Goal: Task Accomplishment & Management: Contribute content

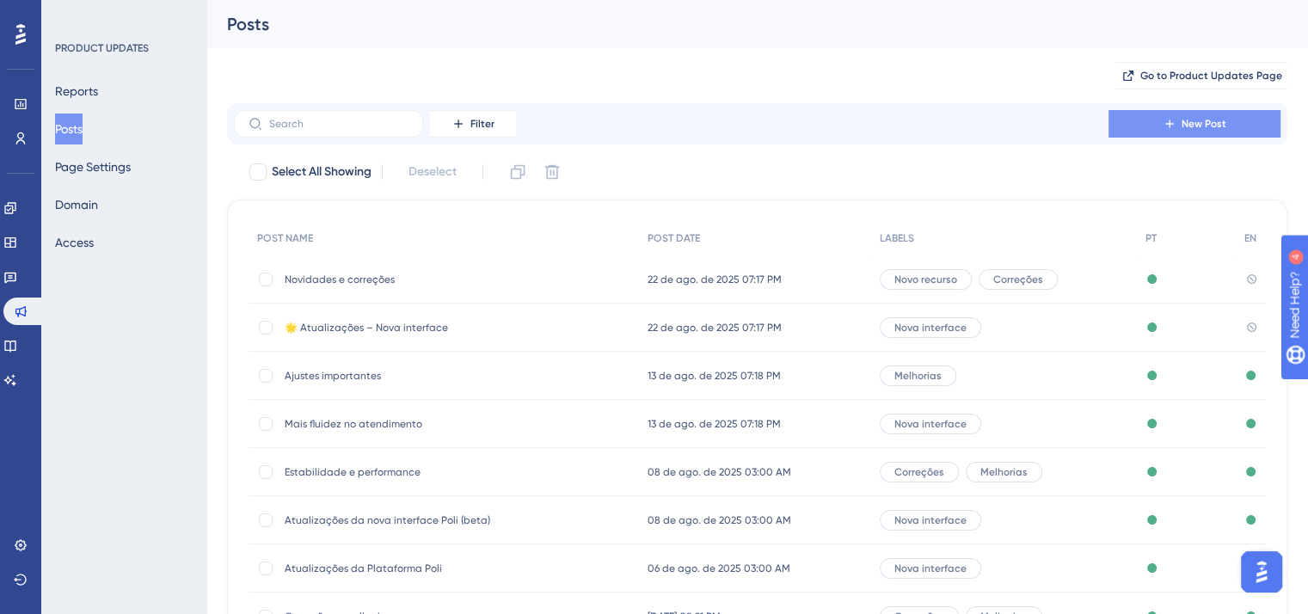
click at [1161, 122] on button "New Post" at bounding box center [1194, 124] width 172 height 28
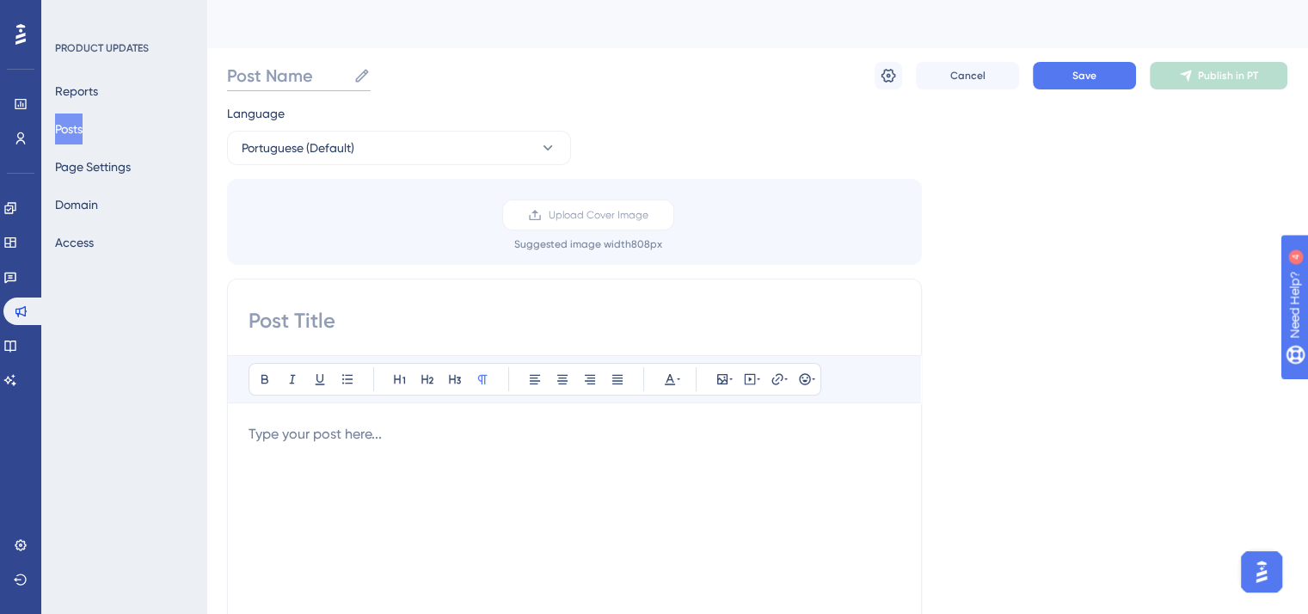
click at [317, 71] on input "Post Name" at bounding box center [286, 76] width 119 height 24
paste input "Atualizações [DATE]"
type input "Atualizações [DATE]"
click at [344, 321] on input at bounding box center [574, 321] width 652 height 28
paste input "Atualizações [DATE]"
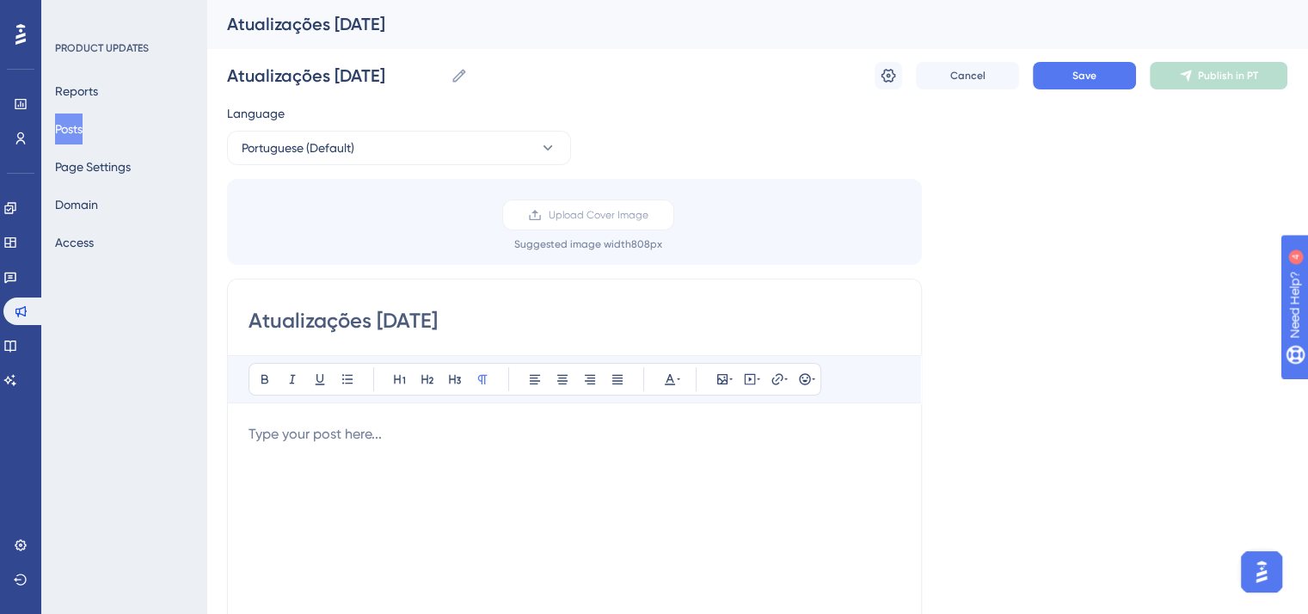
type input "Atualizações [DATE]"
click at [420, 420] on div "Bold Italic Underline Bullet Point Heading 1 Heading 2 Heading 3 Normal Align L…" at bounding box center [574, 578] width 652 height 447
click at [420, 437] on p at bounding box center [574, 434] width 652 height 21
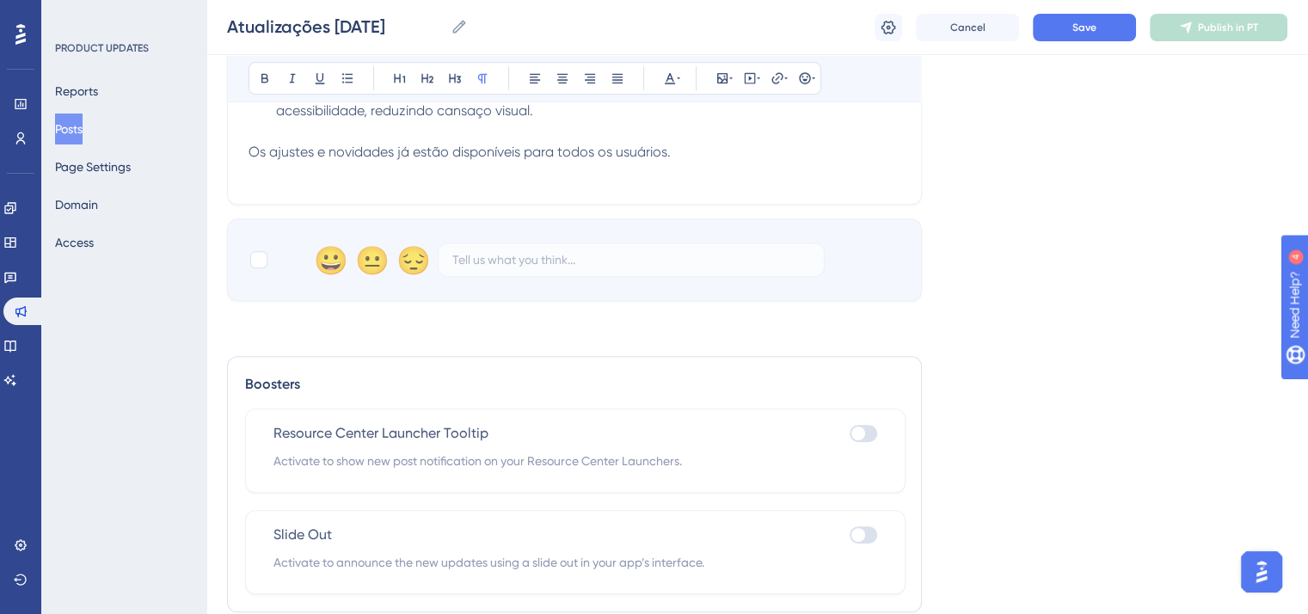
scroll to position [783, 0]
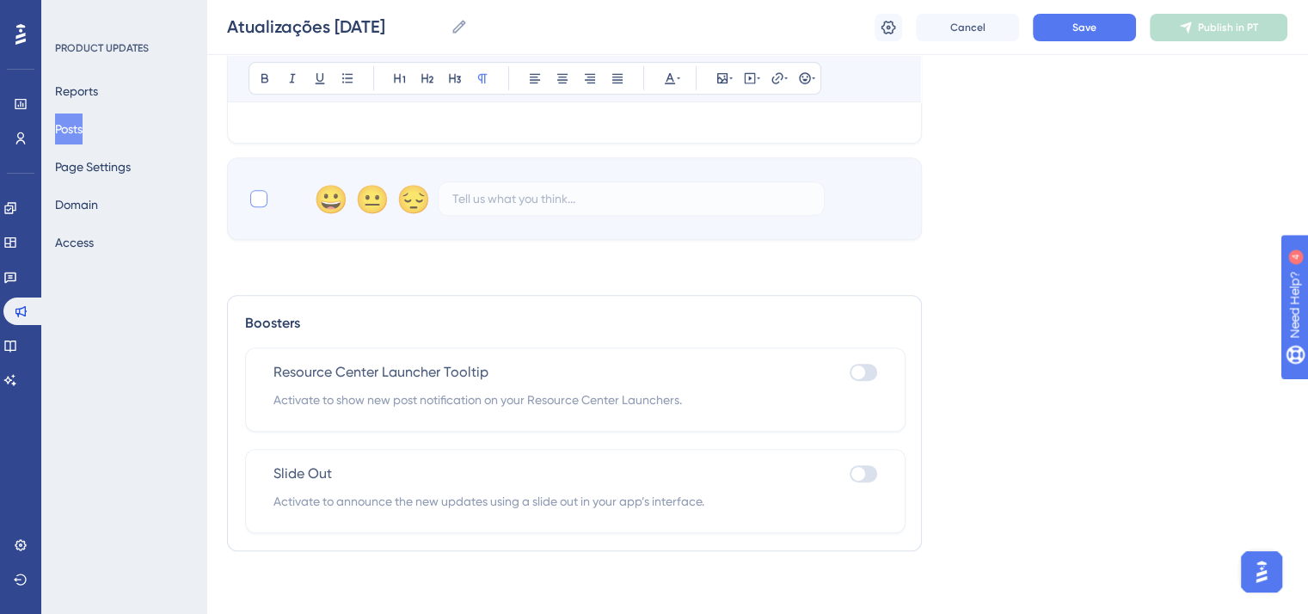
click at [261, 193] on div at bounding box center [258, 198] width 17 height 17
checkbox input "true"
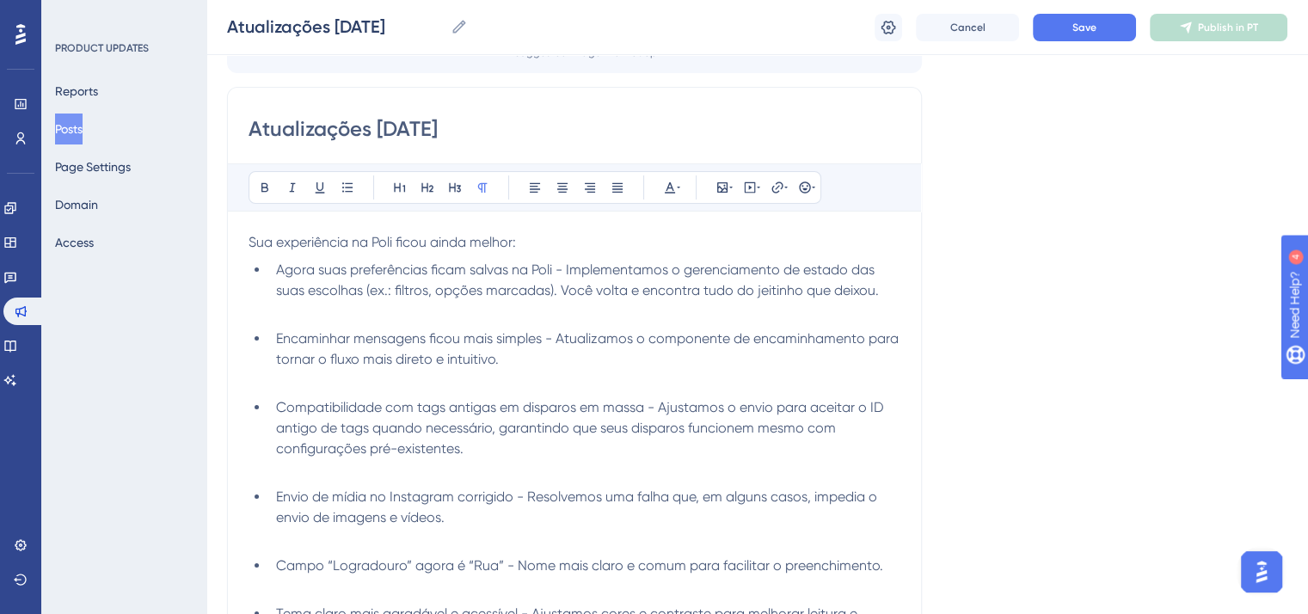
scroll to position [9, 0]
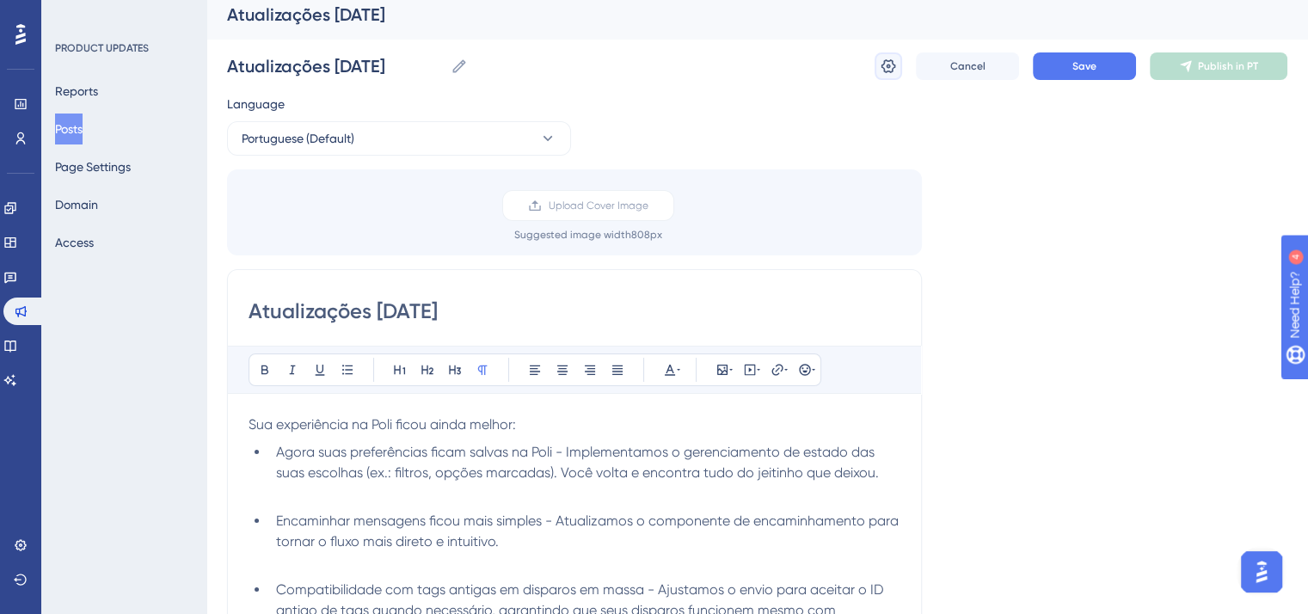
click at [891, 66] on icon at bounding box center [887, 66] width 17 height 17
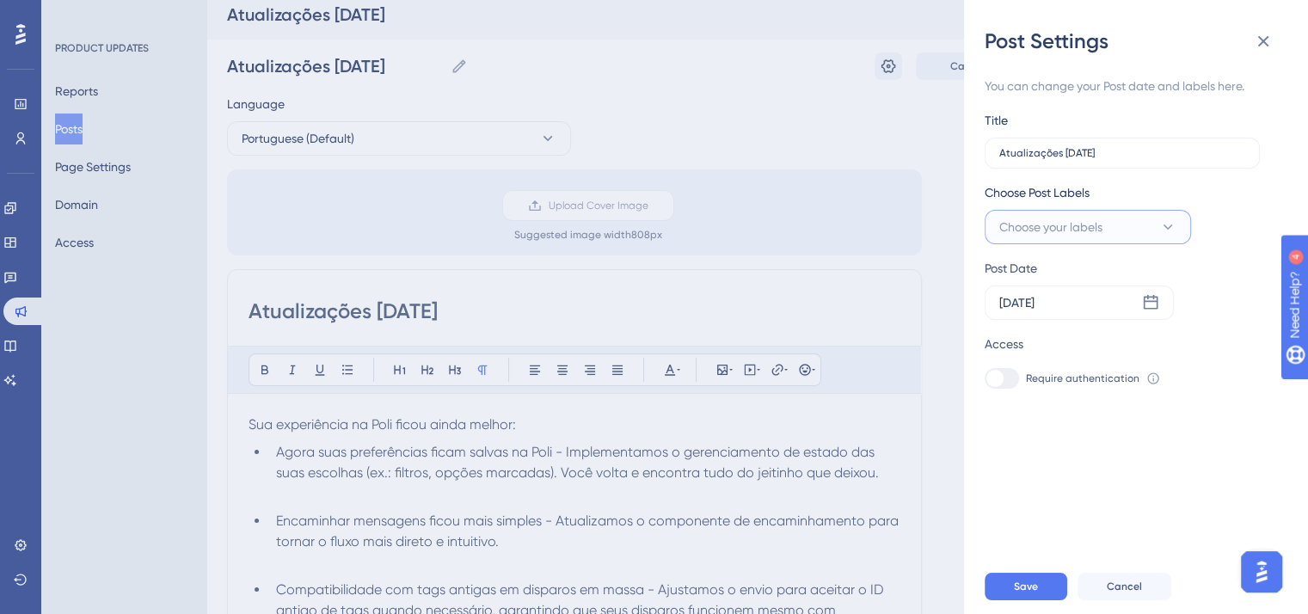
click at [1087, 231] on span "Choose your labels" at bounding box center [1050, 227] width 103 height 21
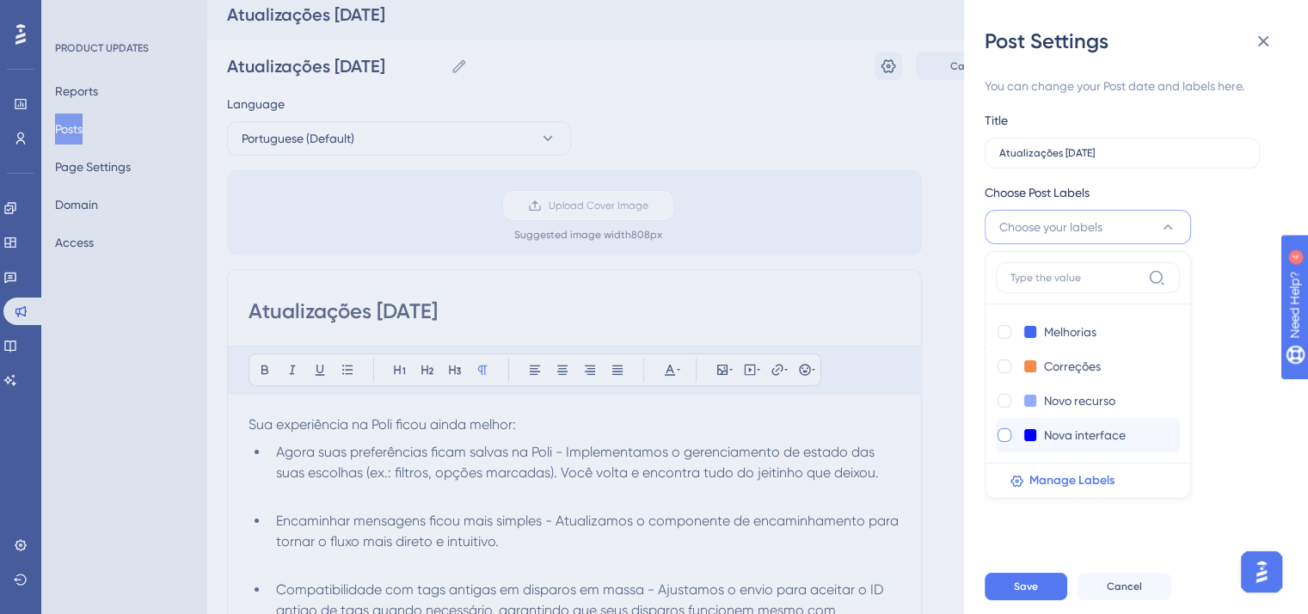
click at [999, 434] on div at bounding box center [1004, 435] width 14 height 14
checkbox input "true"
click at [1004, 529] on div "You can change your Post date and labels here. Title Atualizações [DATE] Choose…" at bounding box center [1142, 307] width 316 height 504
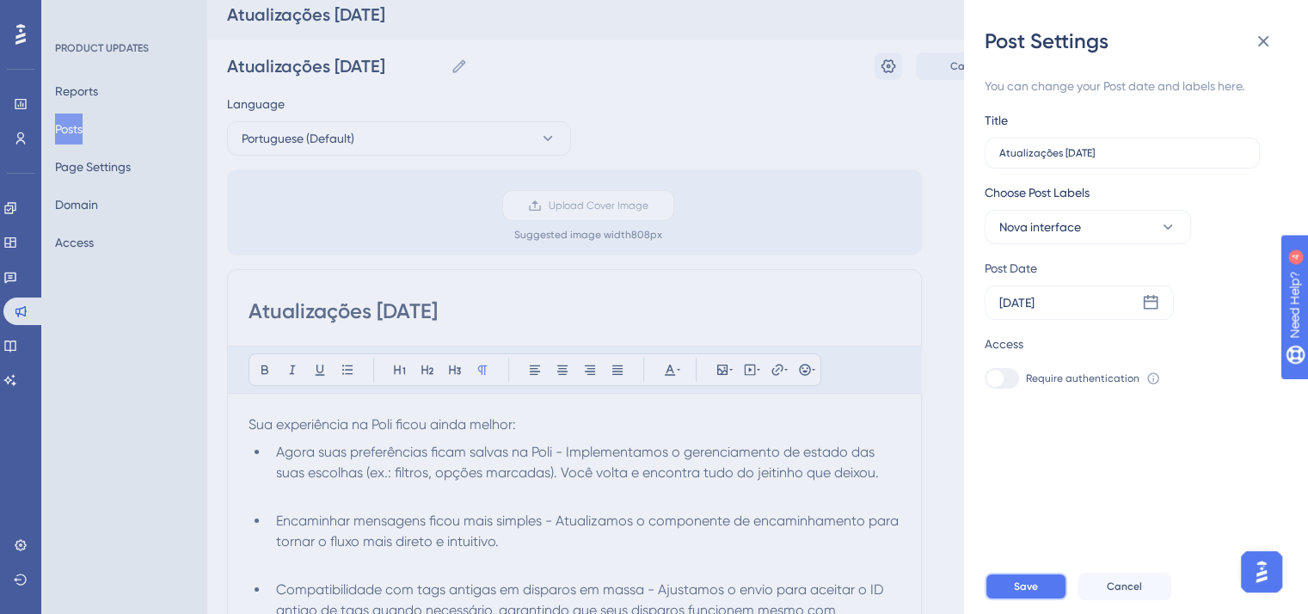
click at [1028, 593] on span "Save" at bounding box center [1026, 586] width 24 height 14
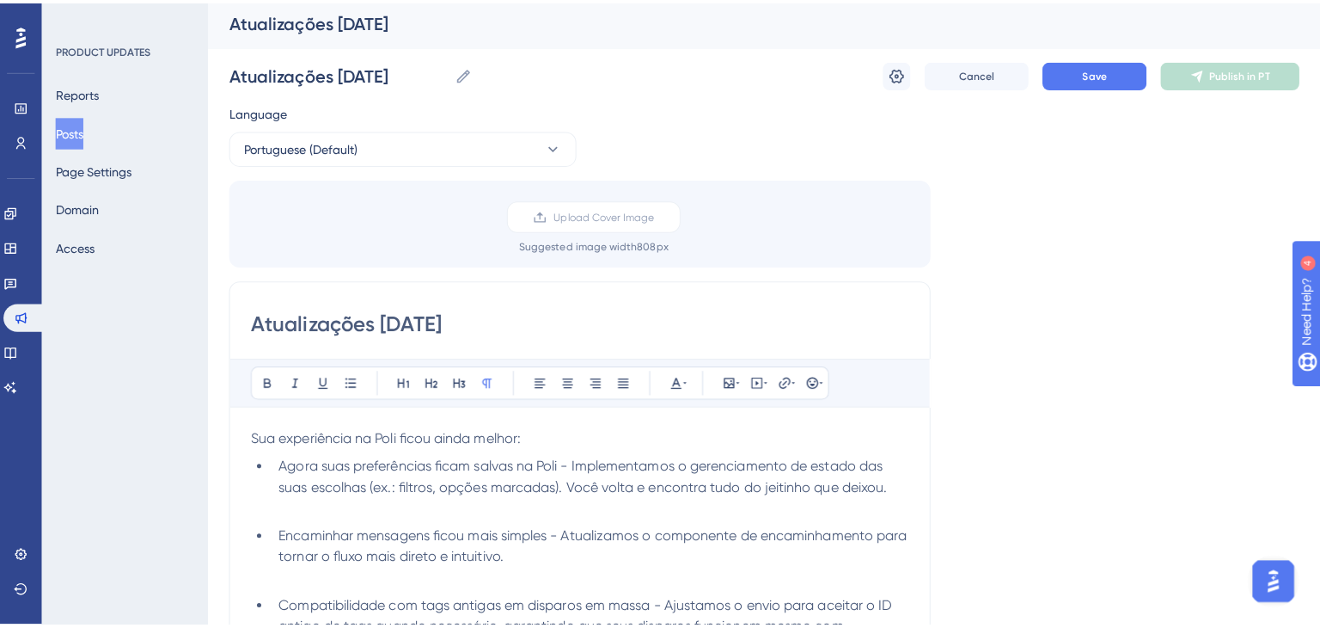
scroll to position [0, 0]
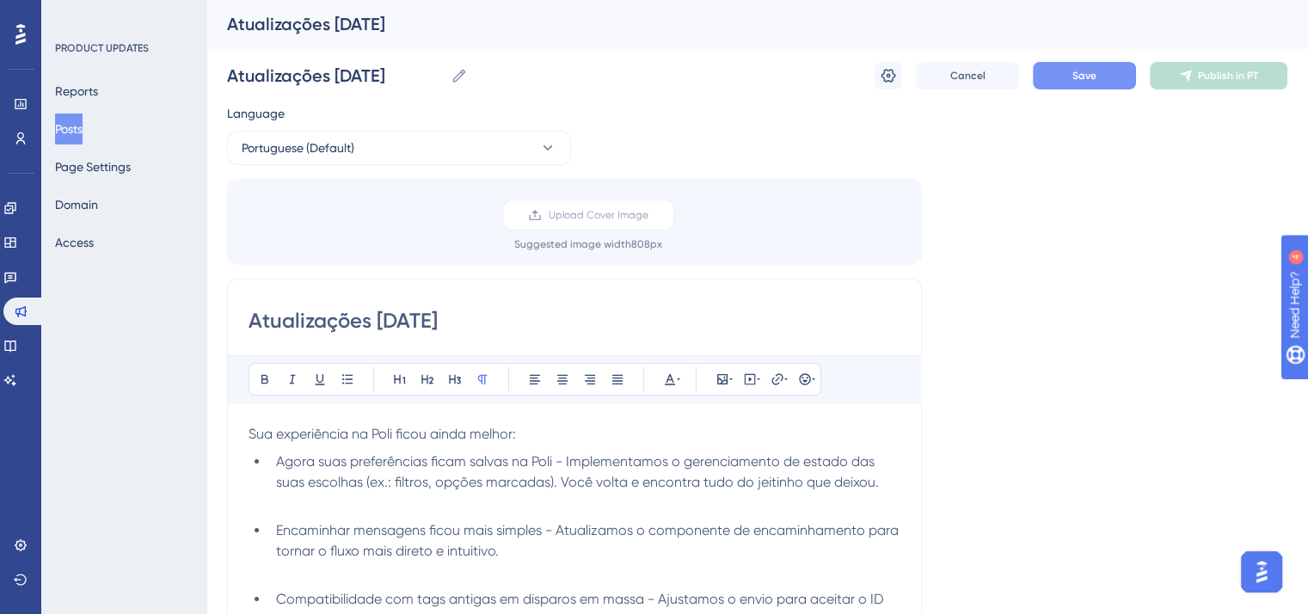
click at [1093, 77] on span "Save" at bounding box center [1084, 76] width 24 height 14
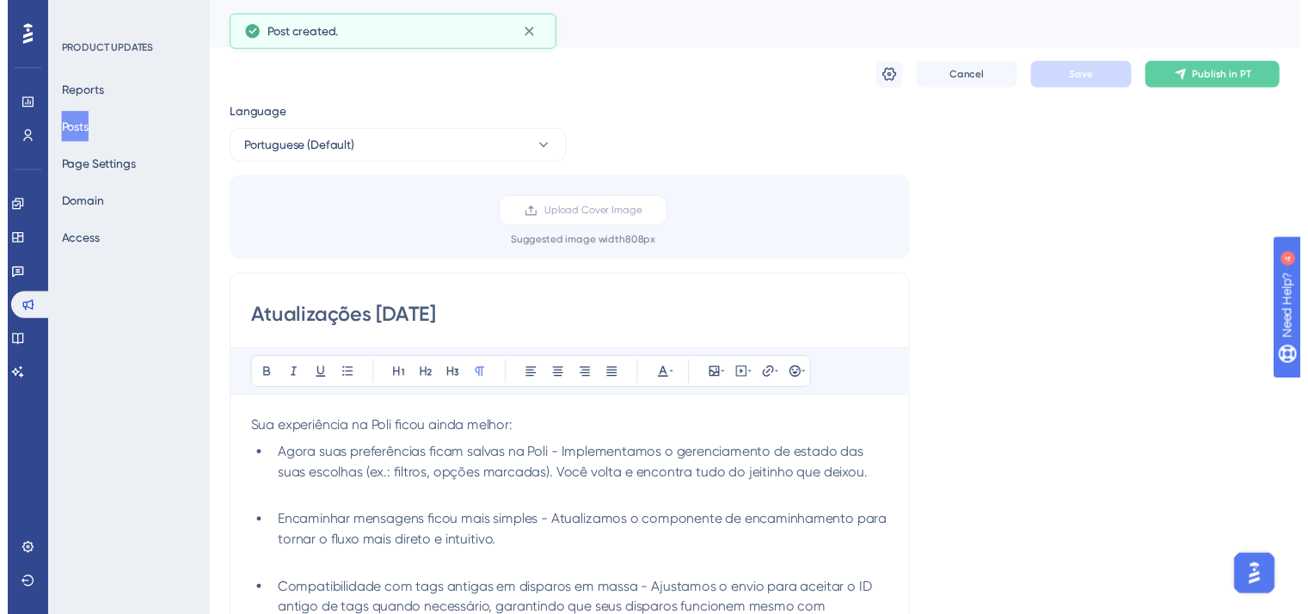
scroll to position [267, 0]
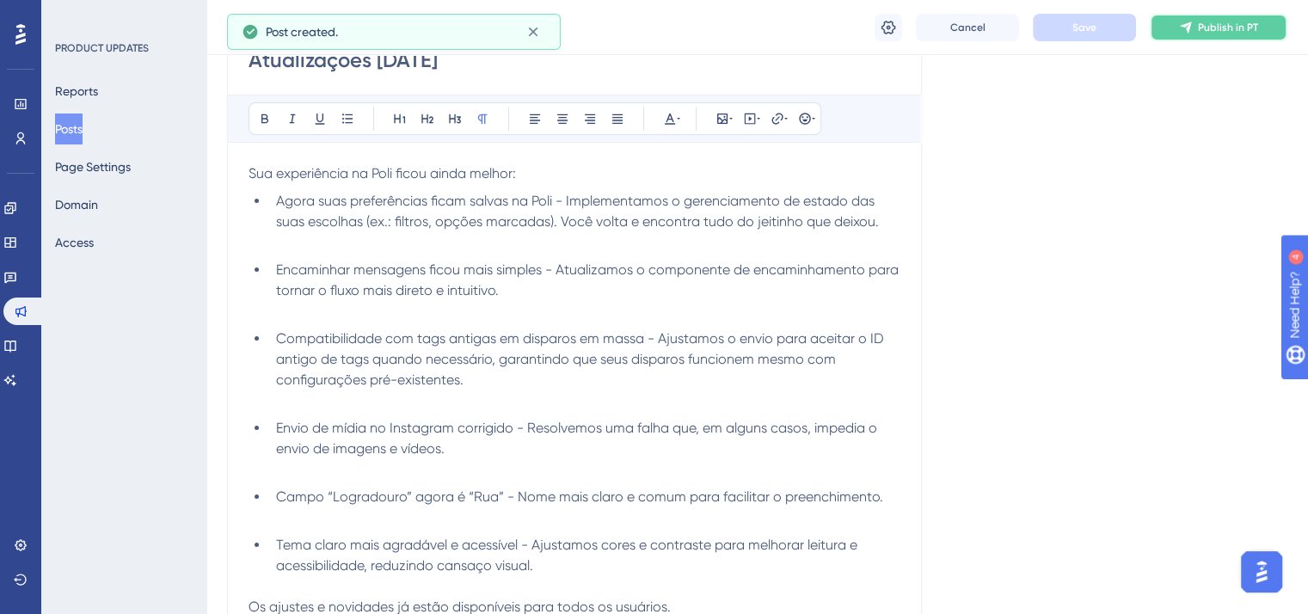
click at [1233, 31] on span "Publish in PT" at bounding box center [1228, 28] width 60 height 14
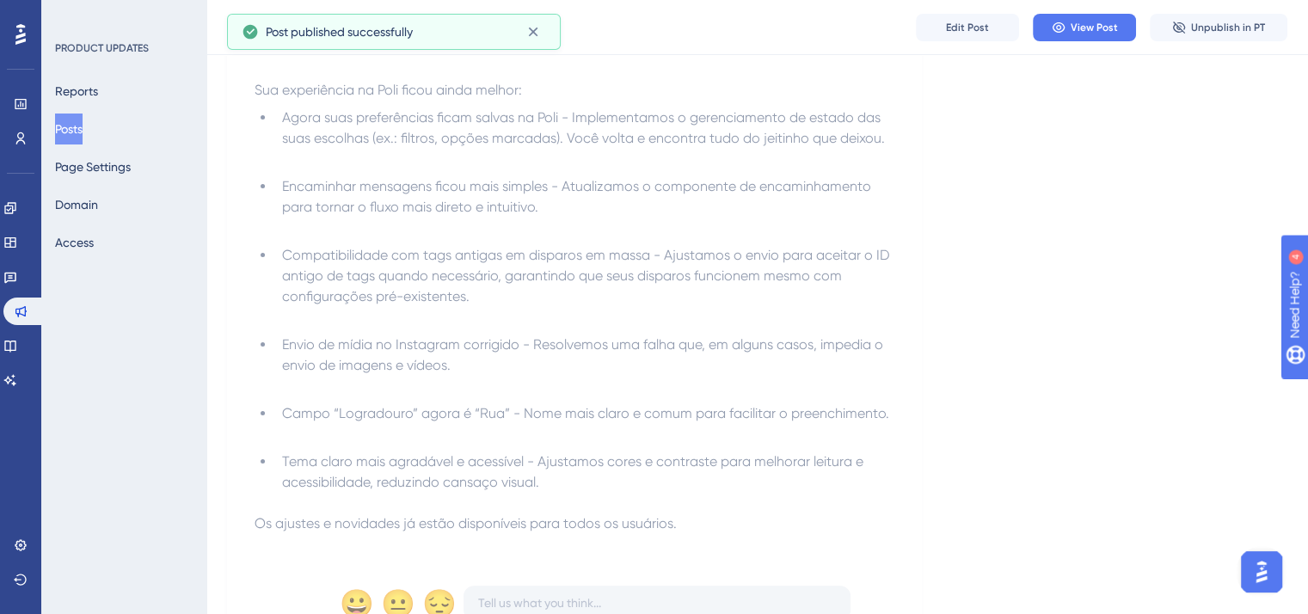
click at [83, 126] on button "Posts" at bounding box center [69, 128] width 28 height 31
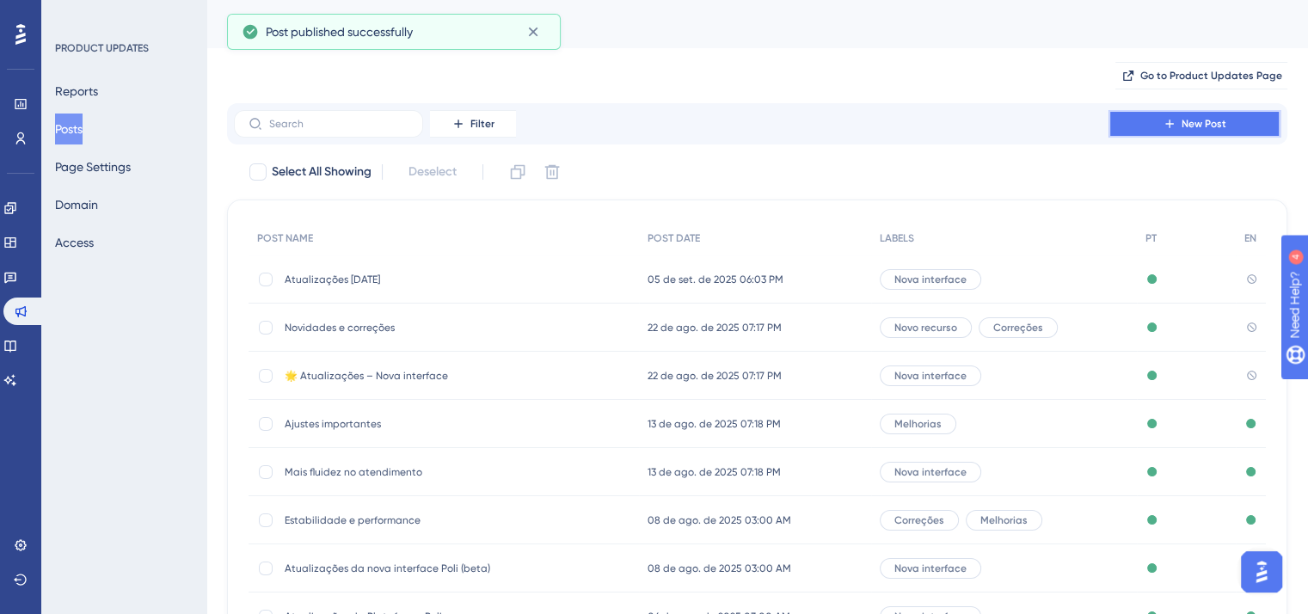
click at [1202, 132] on button "New Post" at bounding box center [1194, 124] width 172 height 28
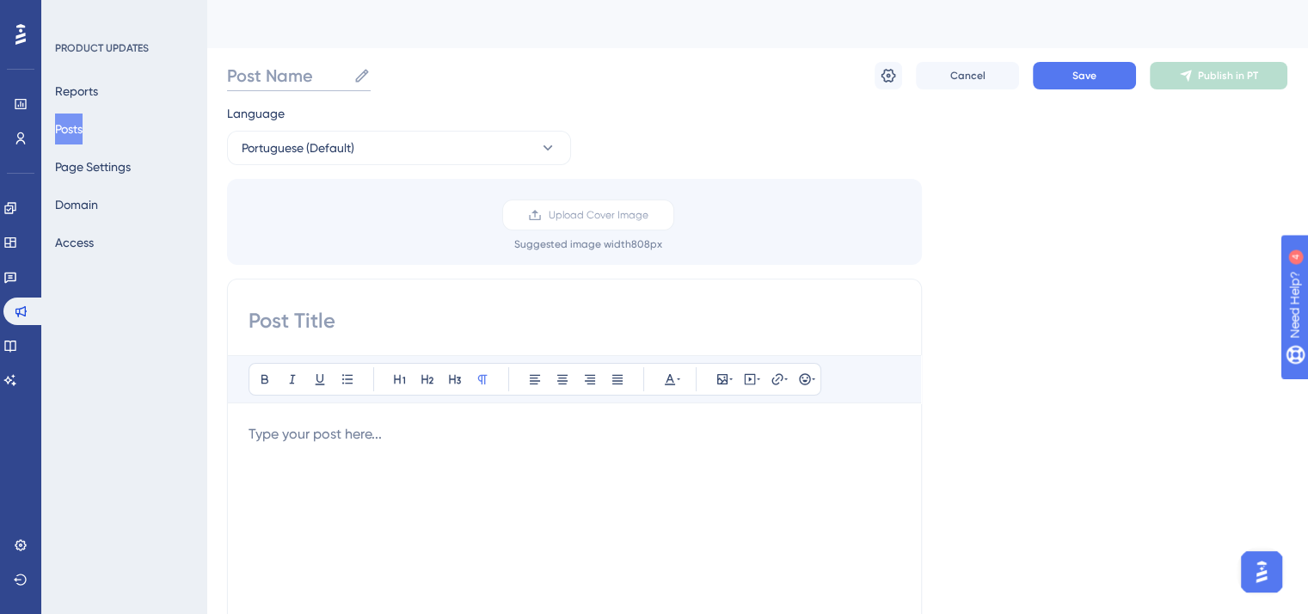
click at [265, 72] on input "Post Name" at bounding box center [286, 76] width 119 height 24
paste input "Atualizações [DATE]"
type input "Atualizações [DATE]"
click at [366, 303] on div "Bold Italic Underline Bullet Point Heading 1 Heading 2 Heading 3 Normal Align L…" at bounding box center [574, 551] width 695 height 545
click at [383, 332] on input at bounding box center [574, 321] width 652 height 28
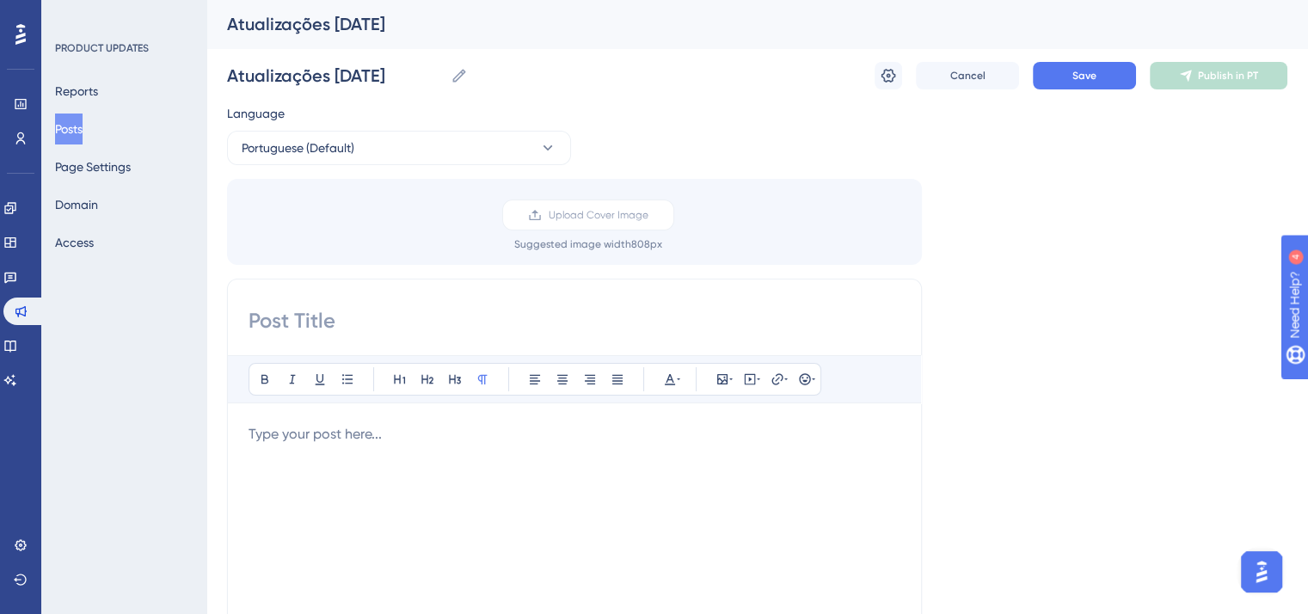
paste input "Atualizações [DATE]"
click at [892, 59] on div "Atualizações [DATE] Atualizações [DATE] Cancel Save Publish in PT" at bounding box center [757, 75] width 1060 height 55
click at [891, 73] on icon at bounding box center [887, 75] width 17 height 17
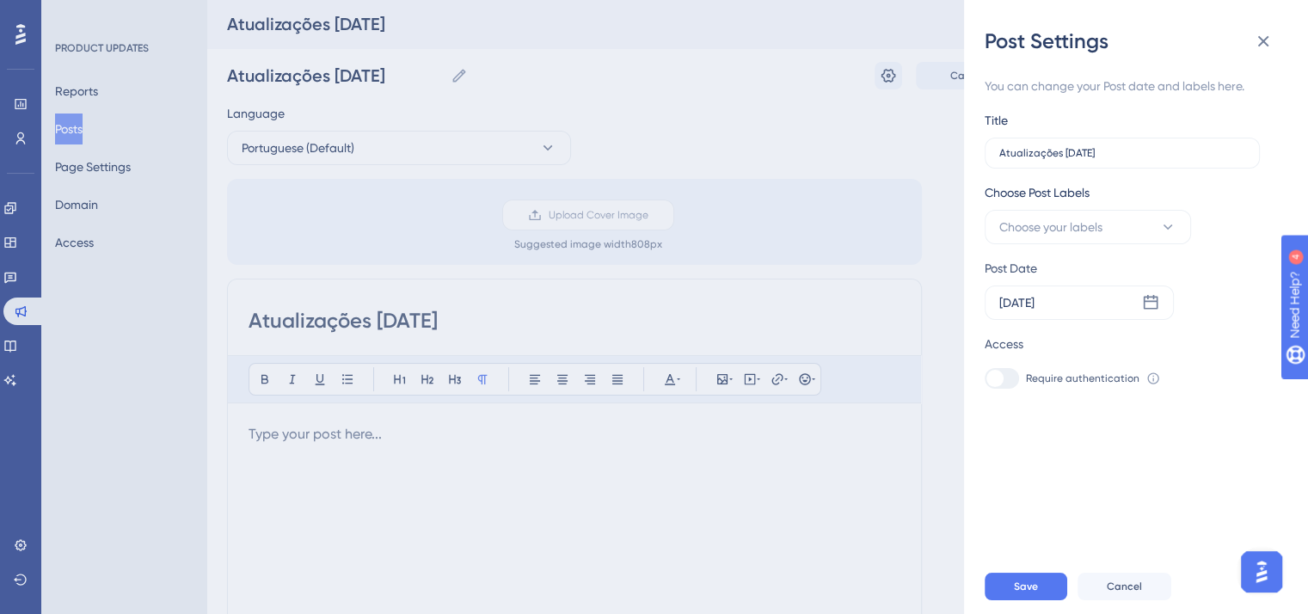
click at [826, 211] on div "Post Settings You can change your Post date and labels here. Title Atualizações…" at bounding box center [654, 307] width 1308 height 614
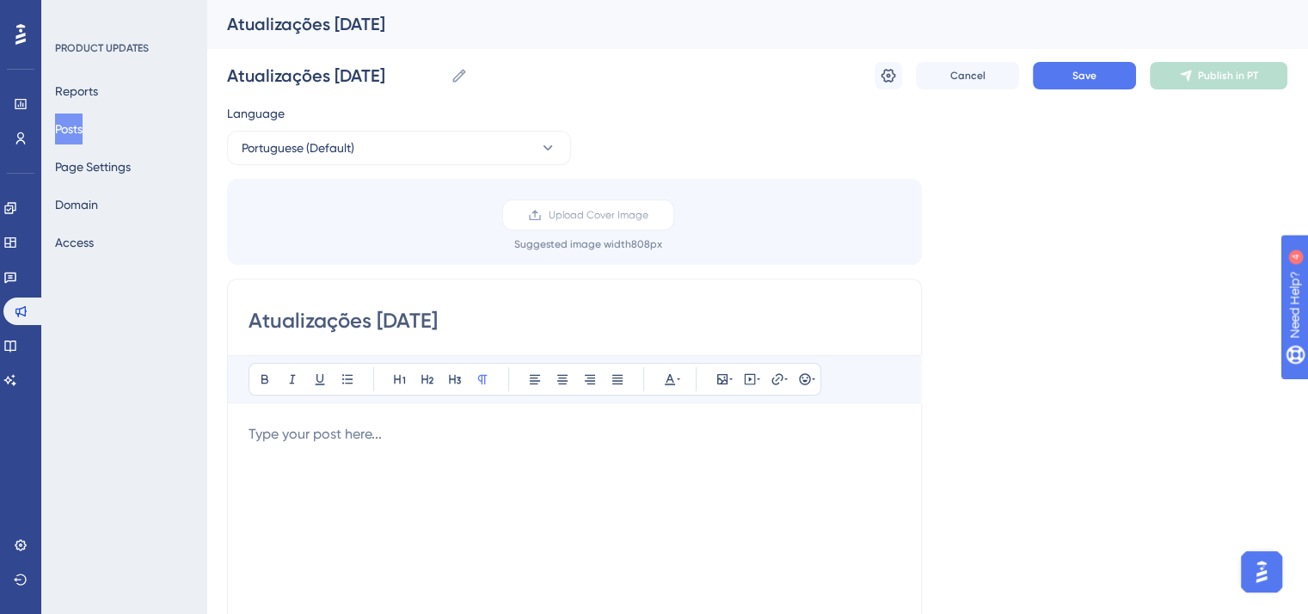
click at [450, 431] on p at bounding box center [574, 434] width 652 height 21
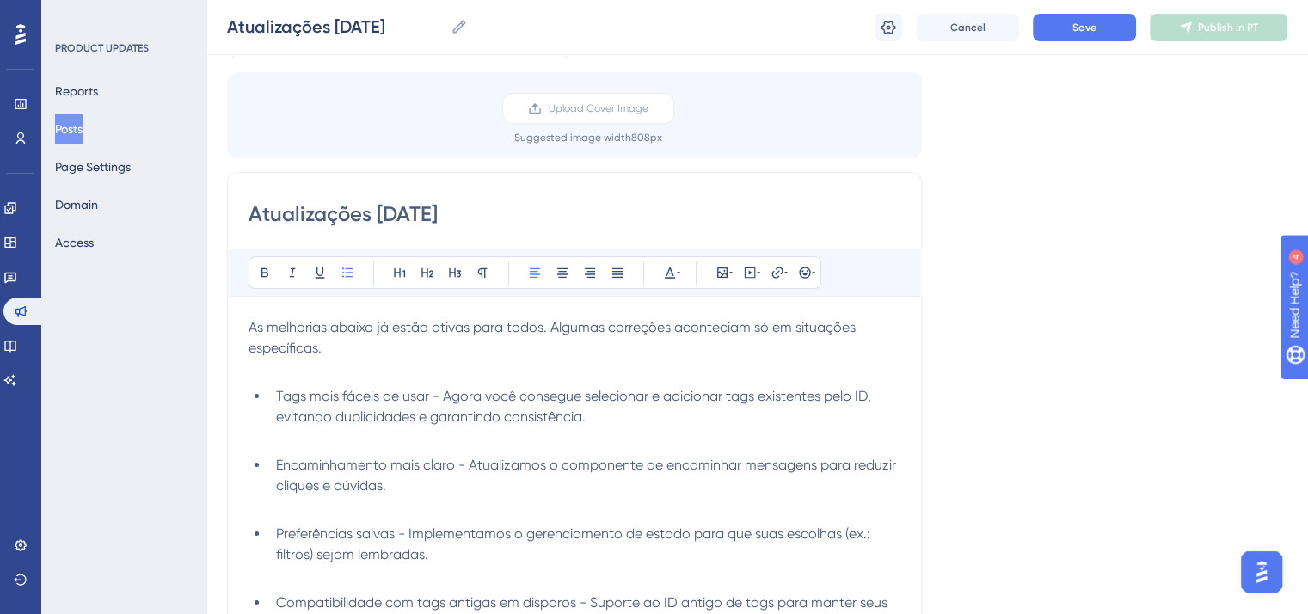
scroll to position [20, 0]
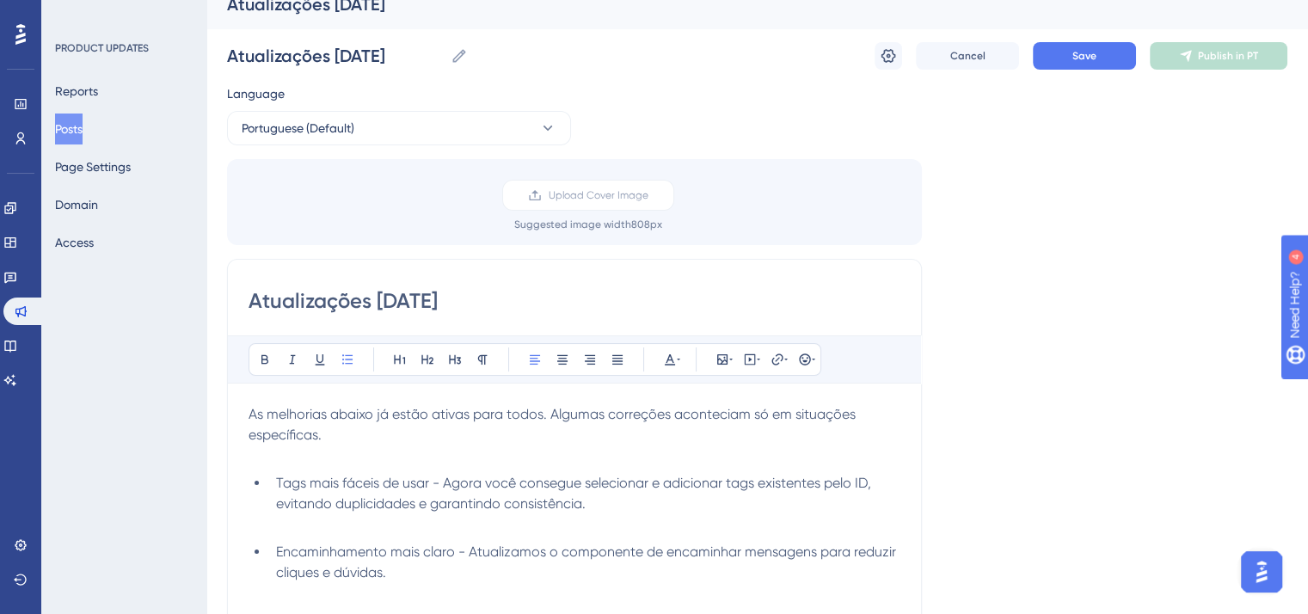
click at [500, 297] on input "Atualizações [DATE]" at bounding box center [574, 301] width 652 height 28
type input "Atualizações [DATE] com melhorias e correções"
click at [392, 58] on input "Atualizações [DATE]" at bounding box center [335, 56] width 217 height 24
paste input "com melhorias e correções"
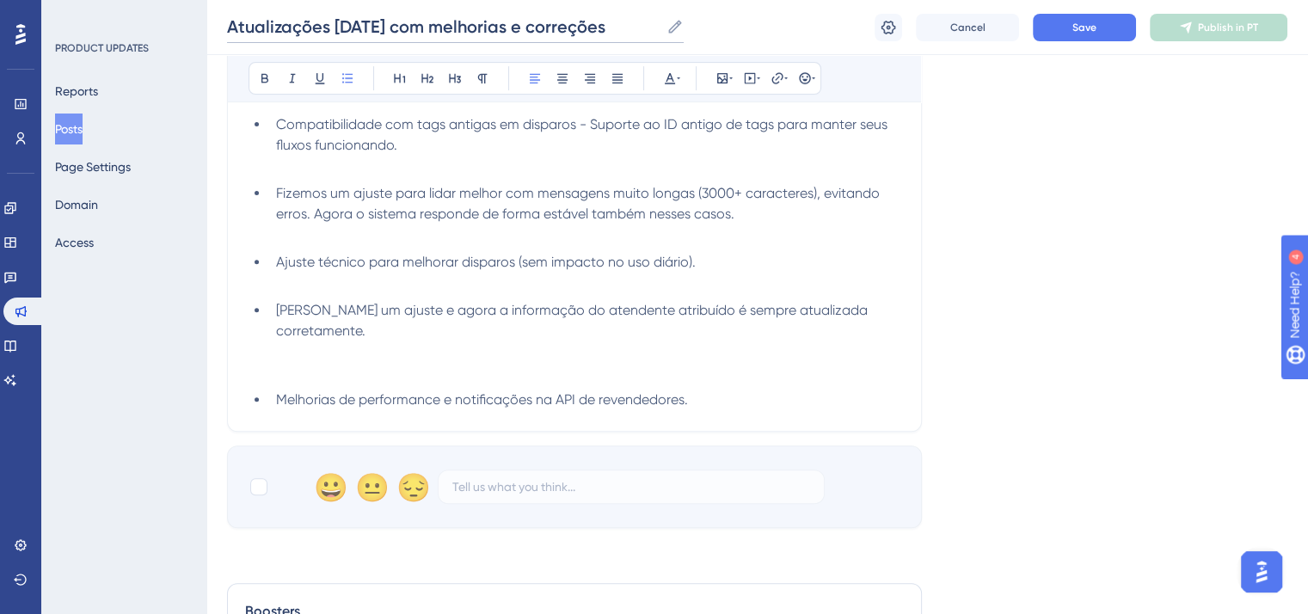
scroll to position [622, 0]
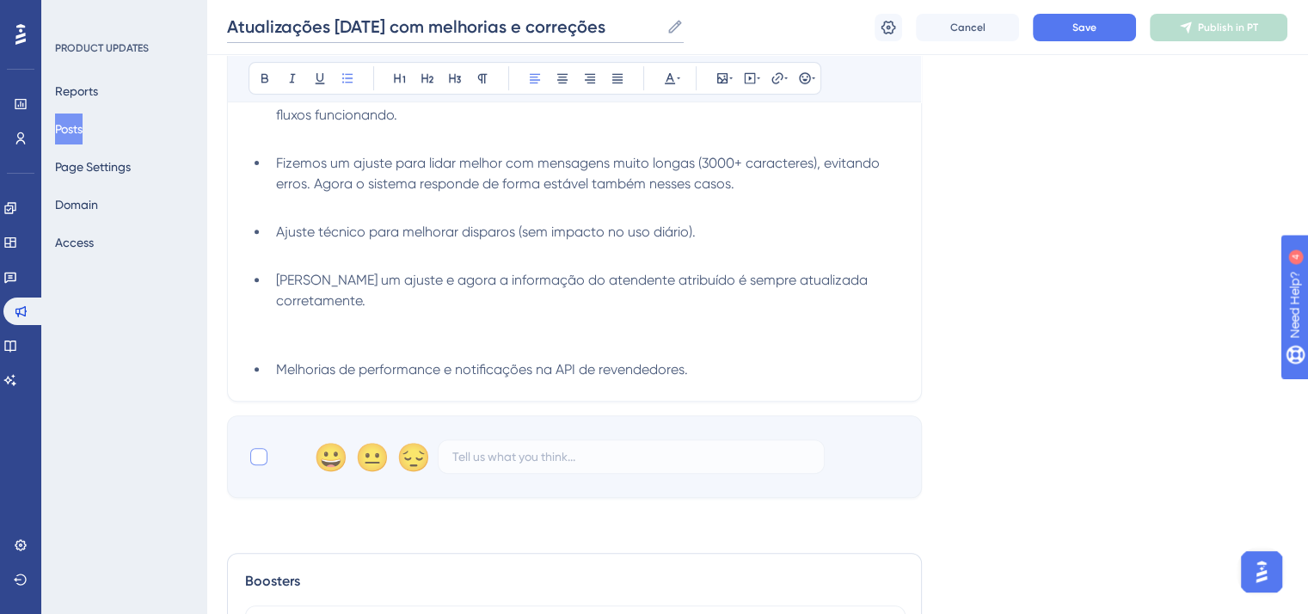
type input "Atualizações [DATE] com melhorias e correções"
click at [262, 458] on div at bounding box center [258, 456] width 17 height 17
checkbox input "true"
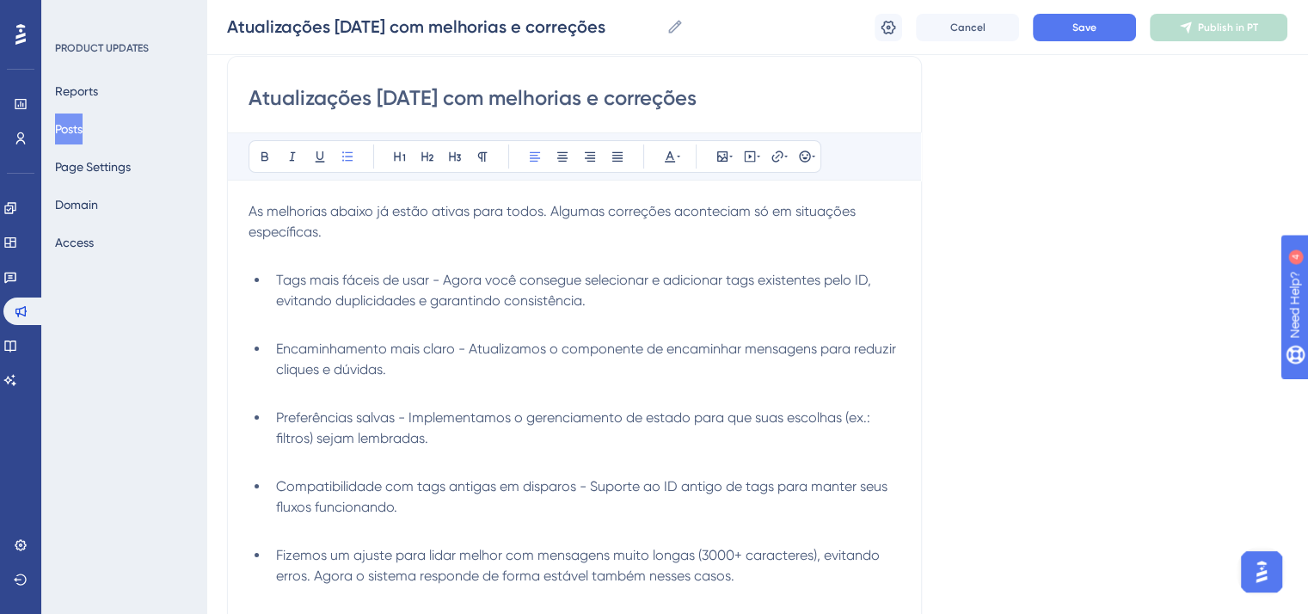
scroll to position [192, 0]
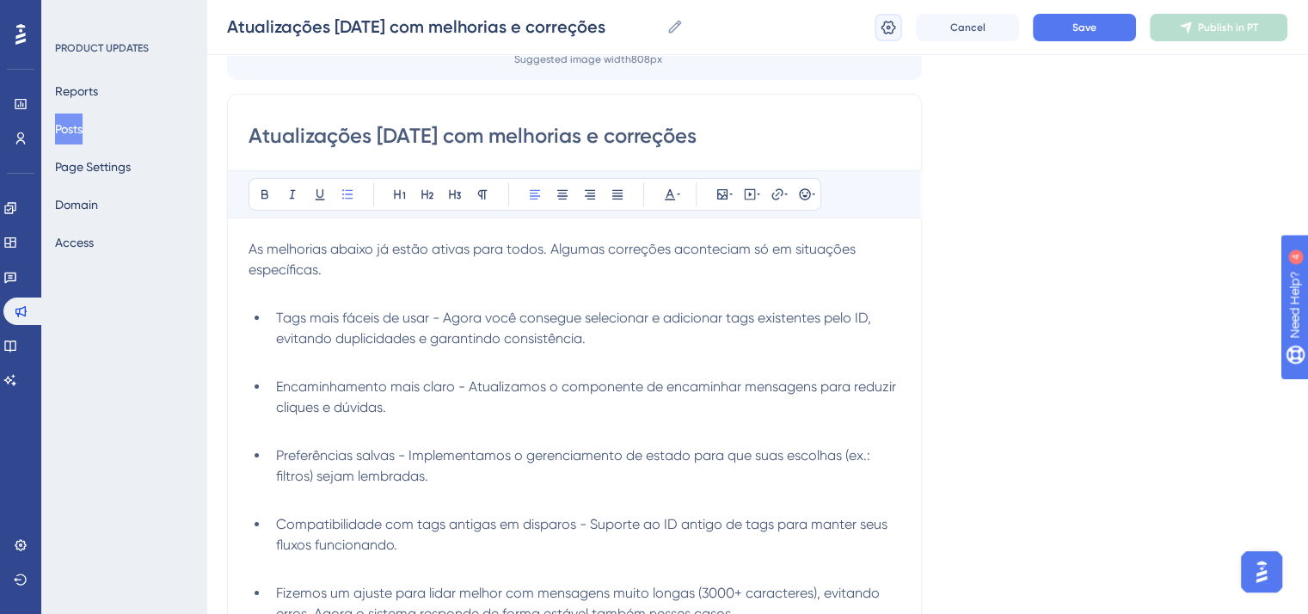
click at [899, 31] on button at bounding box center [888, 28] width 28 height 28
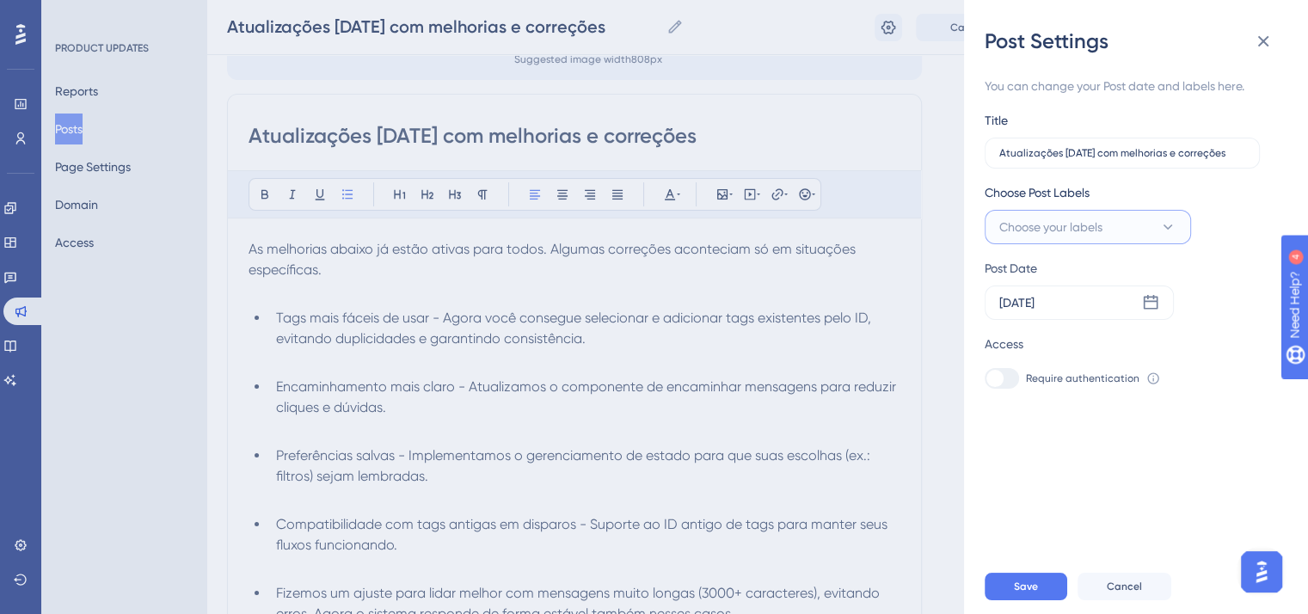
click at [1155, 224] on button "Choose your labels" at bounding box center [1087, 227] width 206 height 34
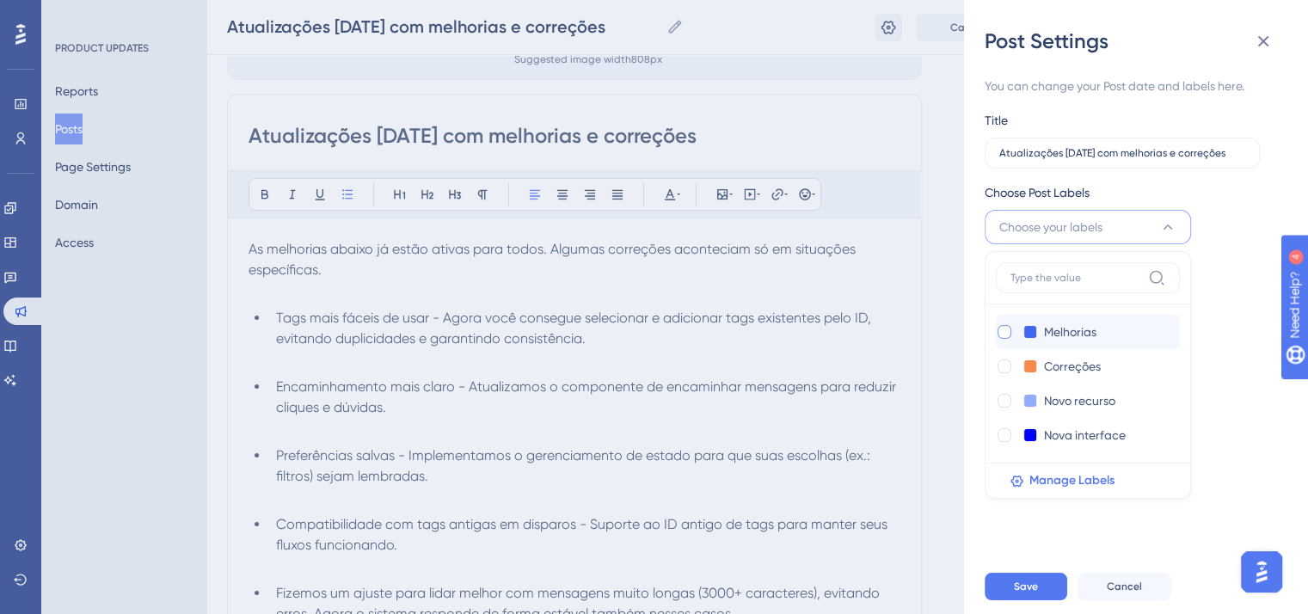
click at [997, 330] on div at bounding box center [1004, 332] width 14 height 14
checkbox input "true"
click at [1001, 360] on div at bounding box center [1004, 366] width 14 height 14
checkbox input "true"
click at [1026, 593] on span "Save" at bounding box center [1026, 586] width 24 height 14
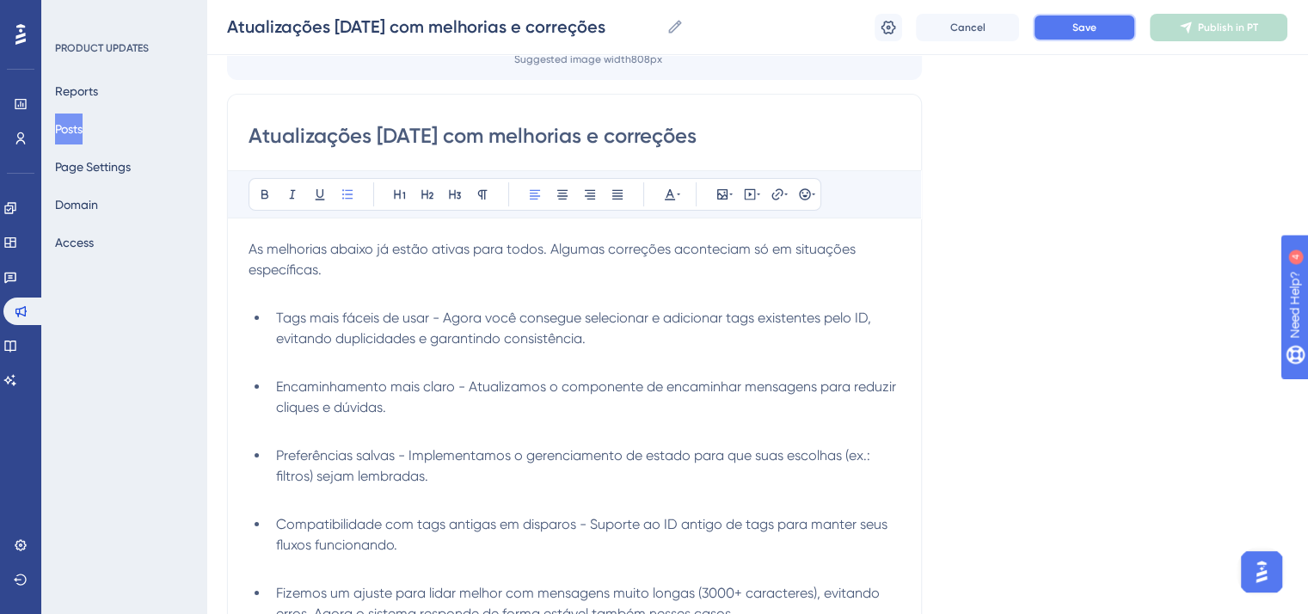
click at [1118, 39] on button "Save" at bounding box center [1083, 28] width 103 height 28
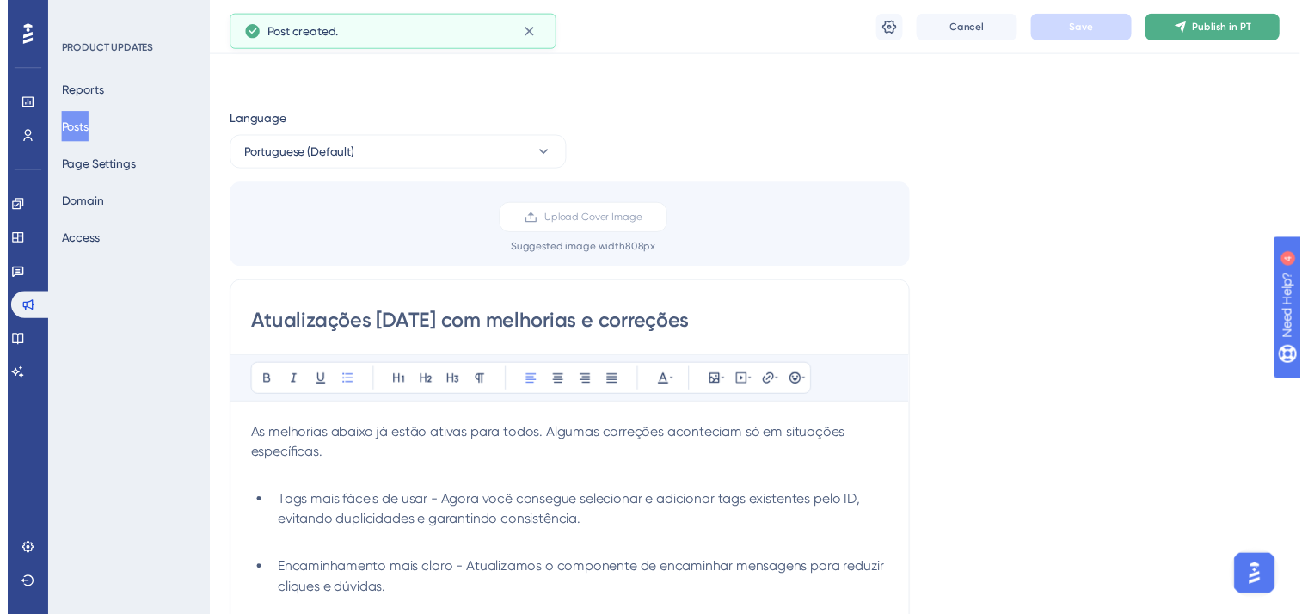
scroll to position [364, 0]
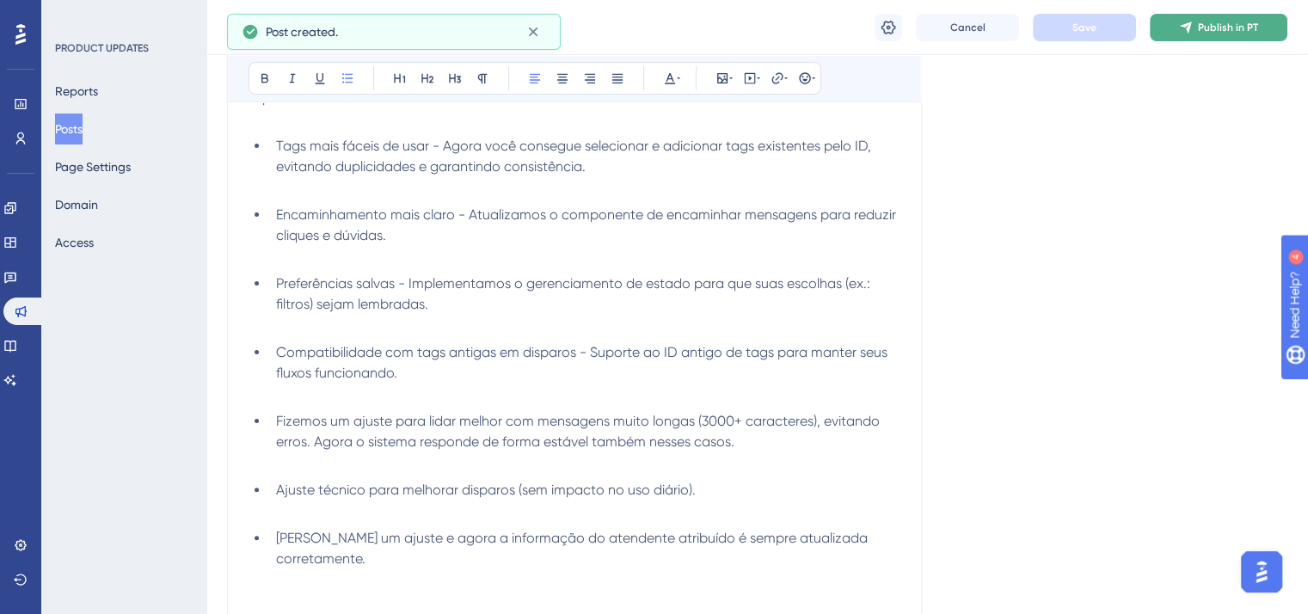
click at [1224, 27] on span "Publish in PT" at bounding box center [1228, 28] width 60 height 14
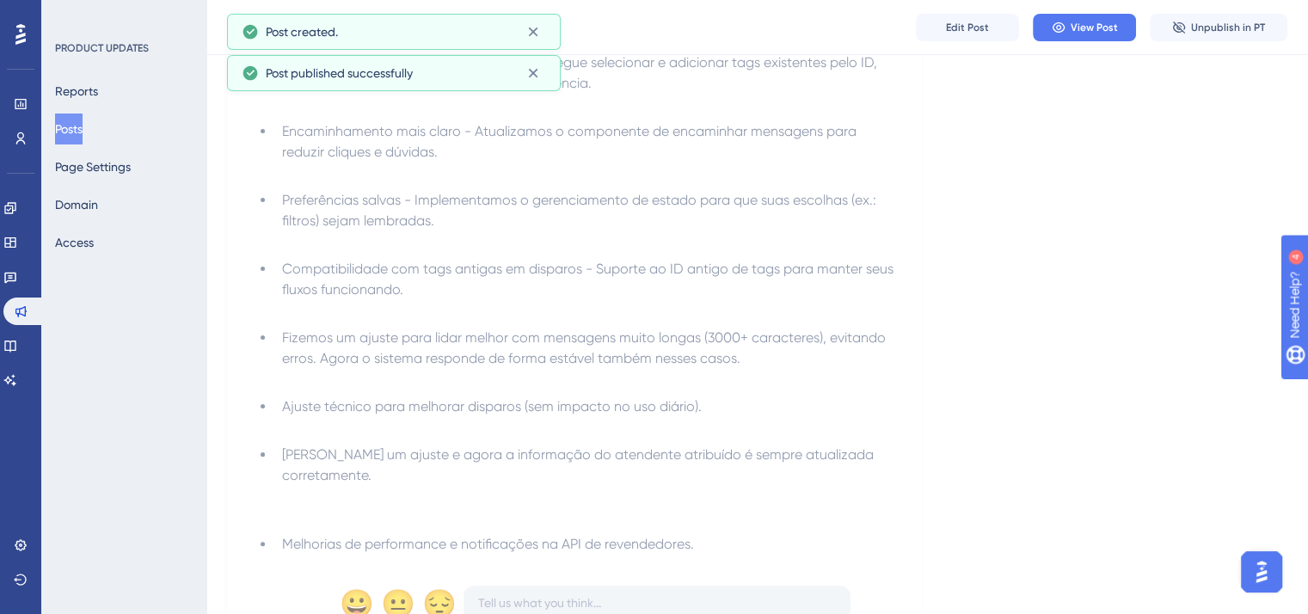
click at [83, 125] on button "Posts" at bounding box center [69, 128] width 28 height 31
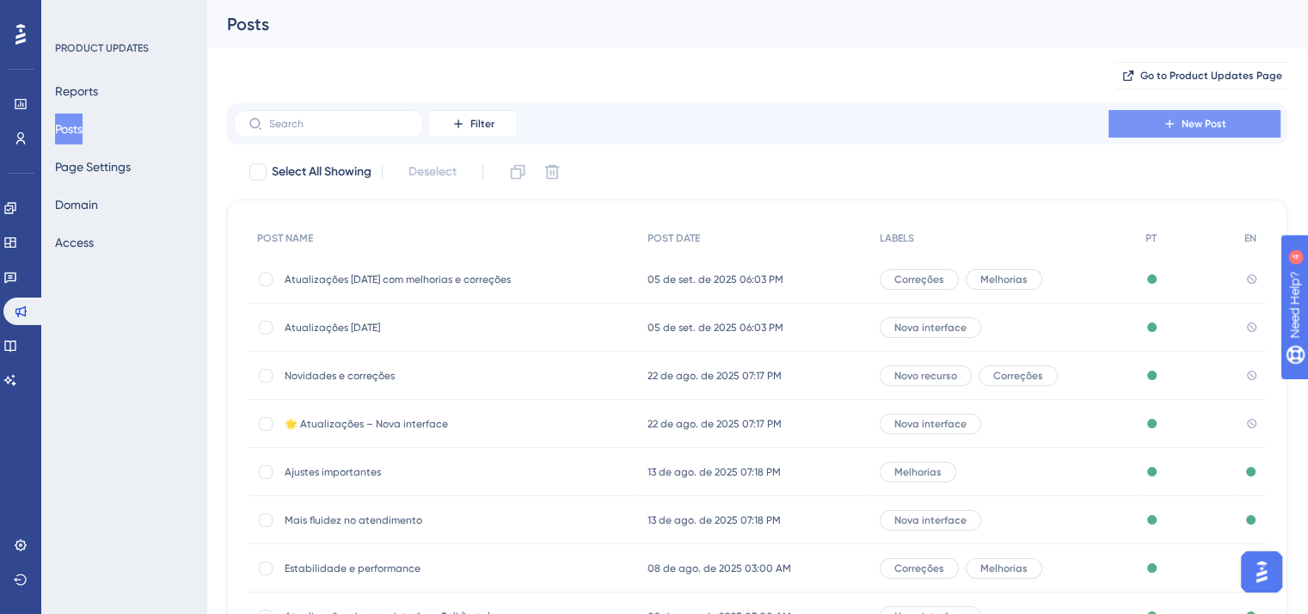
click at [1182, 126] on span "New Post" at bounding box center [1203, 124] width 45 height 14
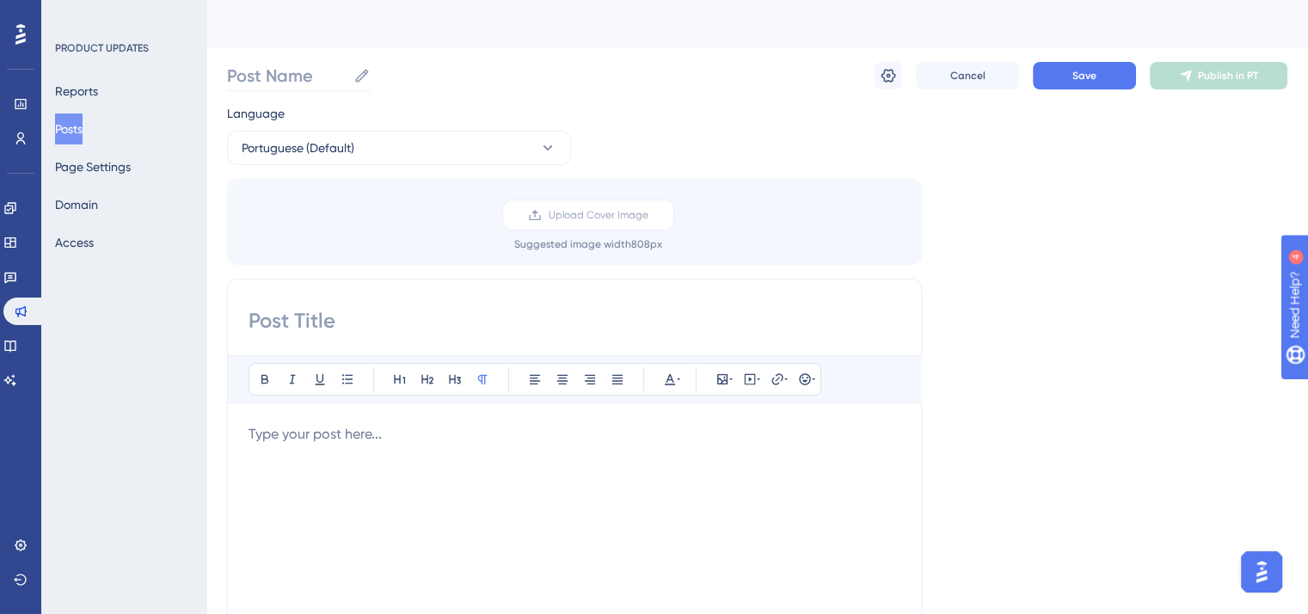
click at [318, 88] on label "Post Name" at bounding box center [299, 75] width 144 height 31
click at [318, 88] on input "Post Name" at bounding box center [286, 76] width 119 height 24
paste input "Atualizações [DATE]"
type input "Atualizações [DATE]"
click at [323, 324] on input at bounding box center [574, 321] width 652 height 28
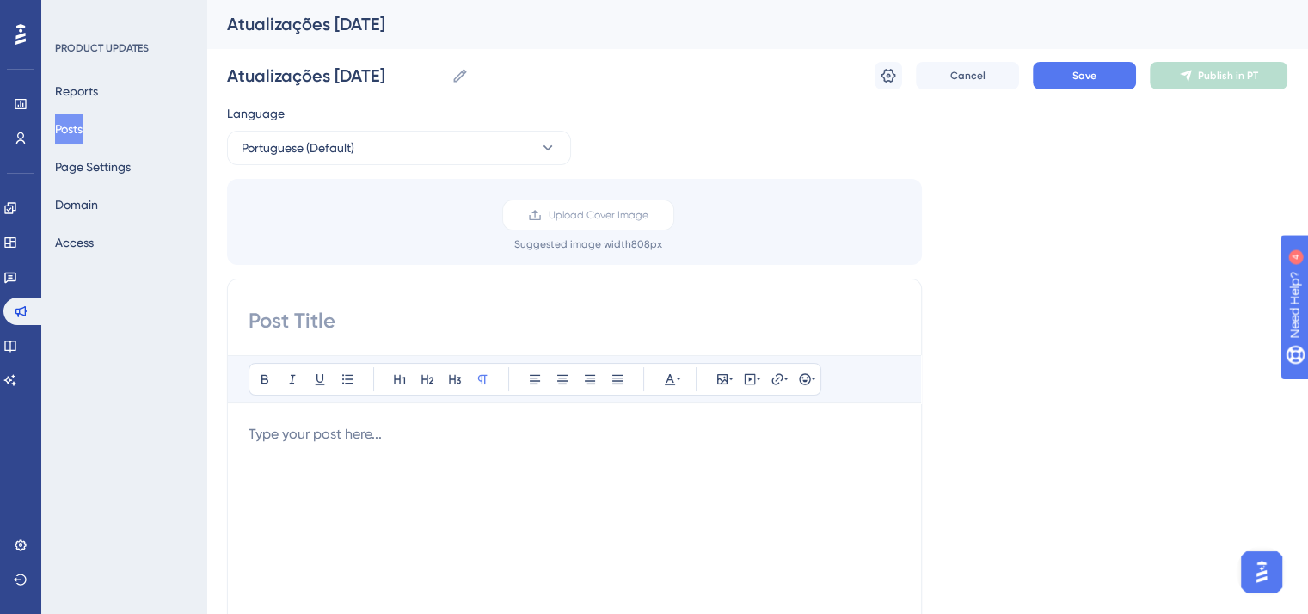
paste input "Atualizações [DATE]"
type input "Atualizações [DATE]"
click at [884, 77] on icon at bounding box center [887, 75] width 17 height 17
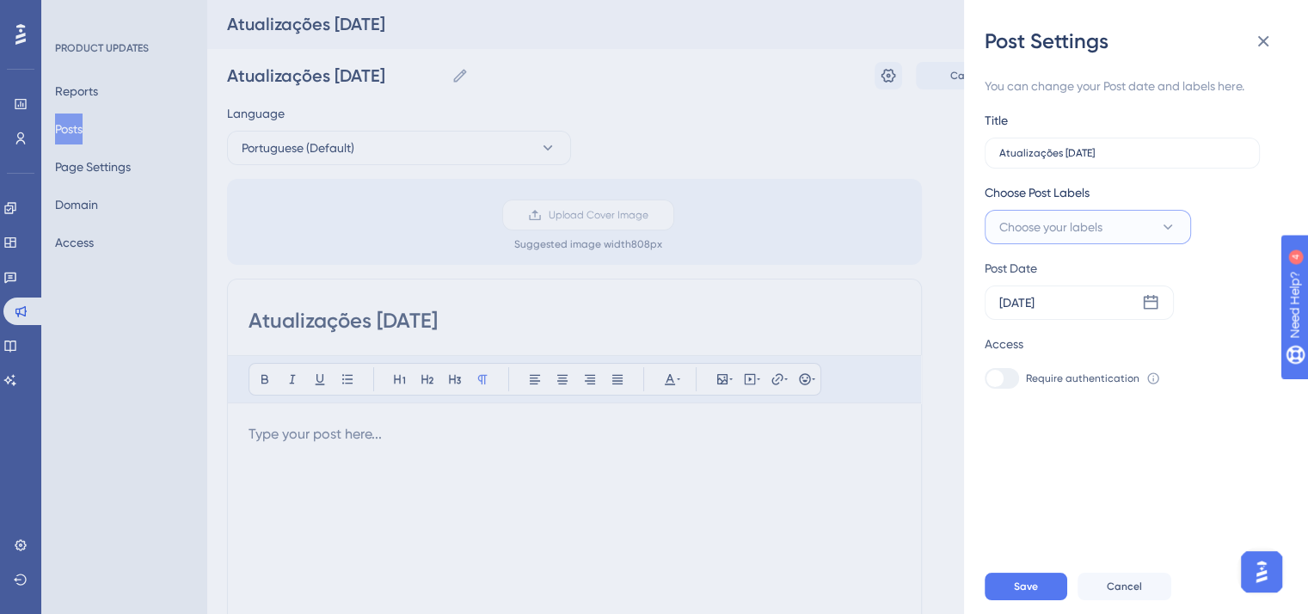
click at [1119, 230] on button "Choose your labels" at bounding box center [1087, 227] width 206 height 34
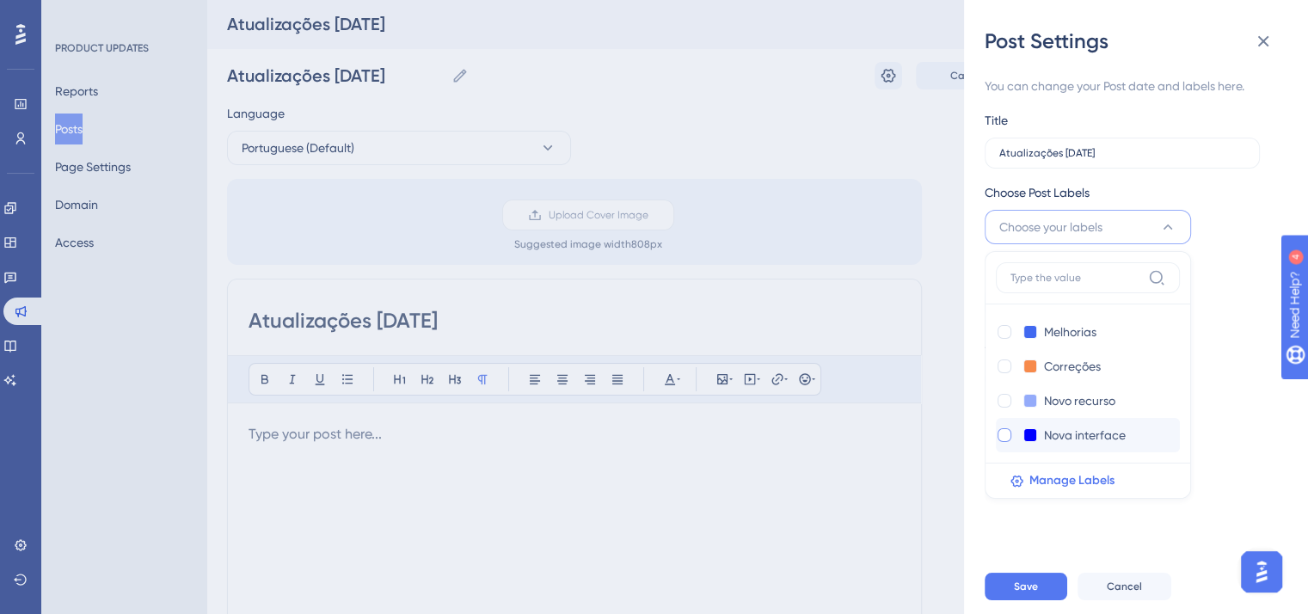
click at [1004, 438] on div at bounding box center [1004, 435] width 14 height 14
checkbox input "true"
click at [1008, 534] on div "You can change your Post date and labels here. Title Atualizações [DATE] Choose…" at bounding box center [1142, 307] width 316 height 504
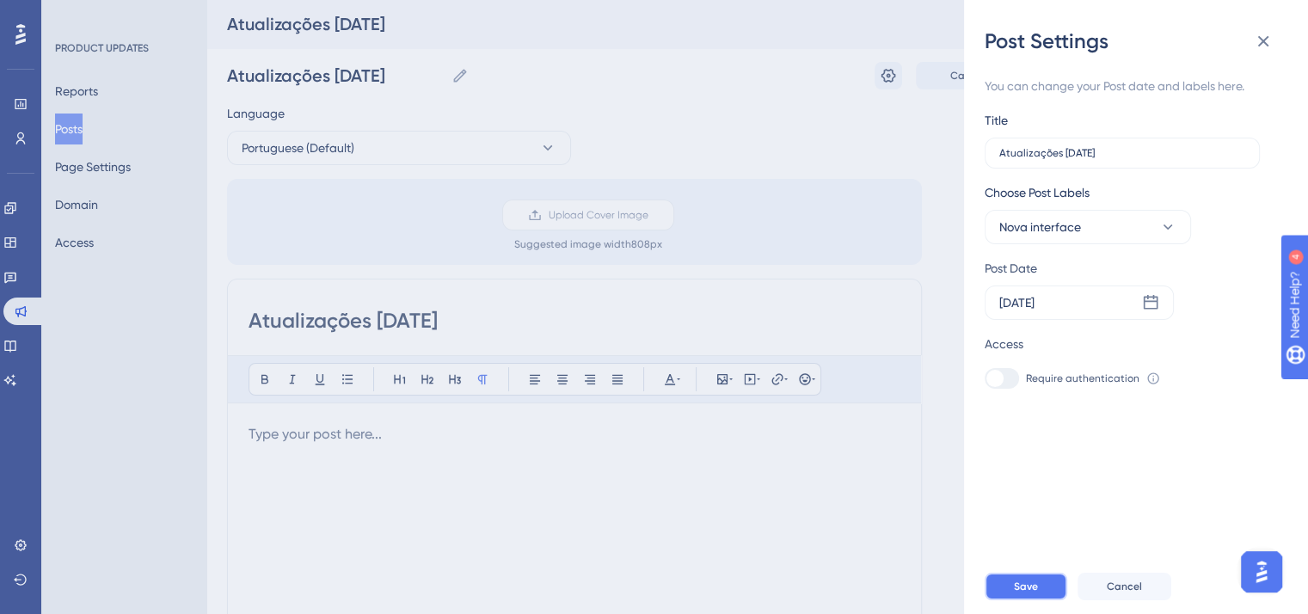
click at [1028, 600] on button "Save" at bounding box center [1025, 587] width 83 height 28
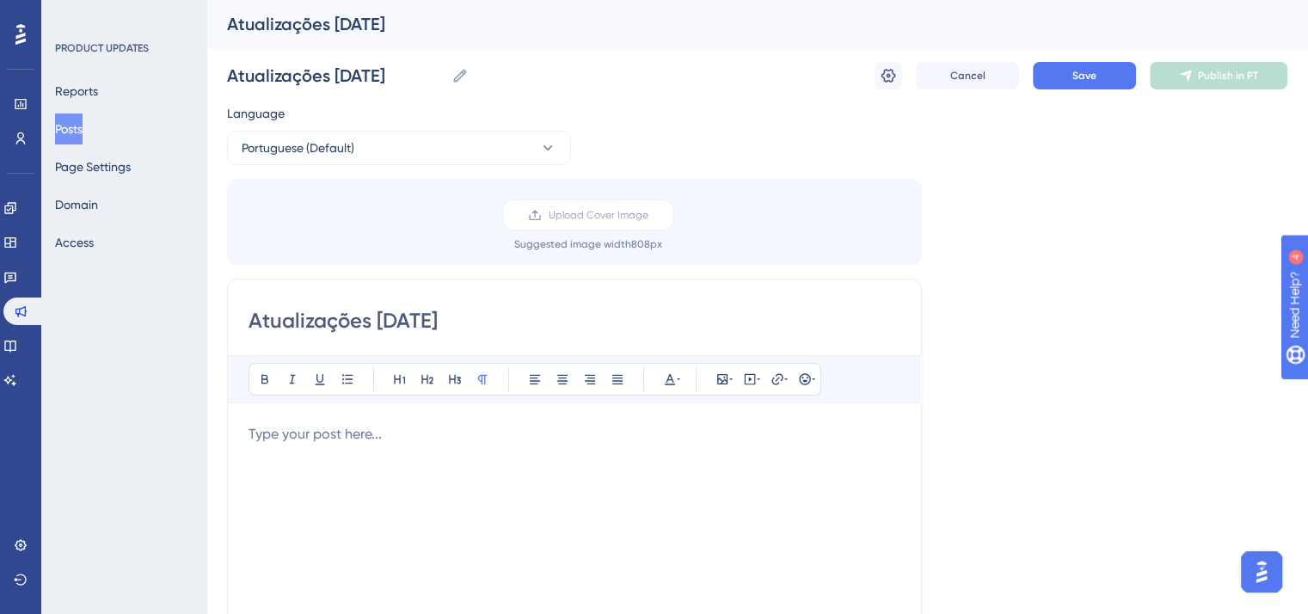
click at [469, 460] on div at bounding box center [574, 613] width 652 height 378
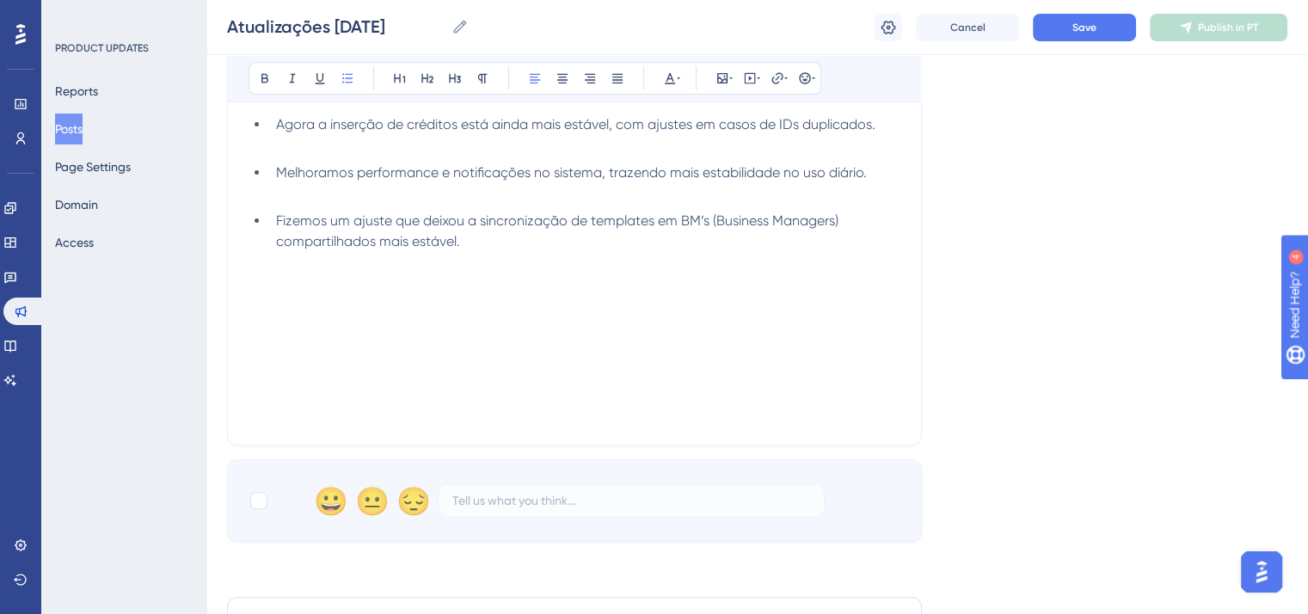
scroll to position [435, 0]
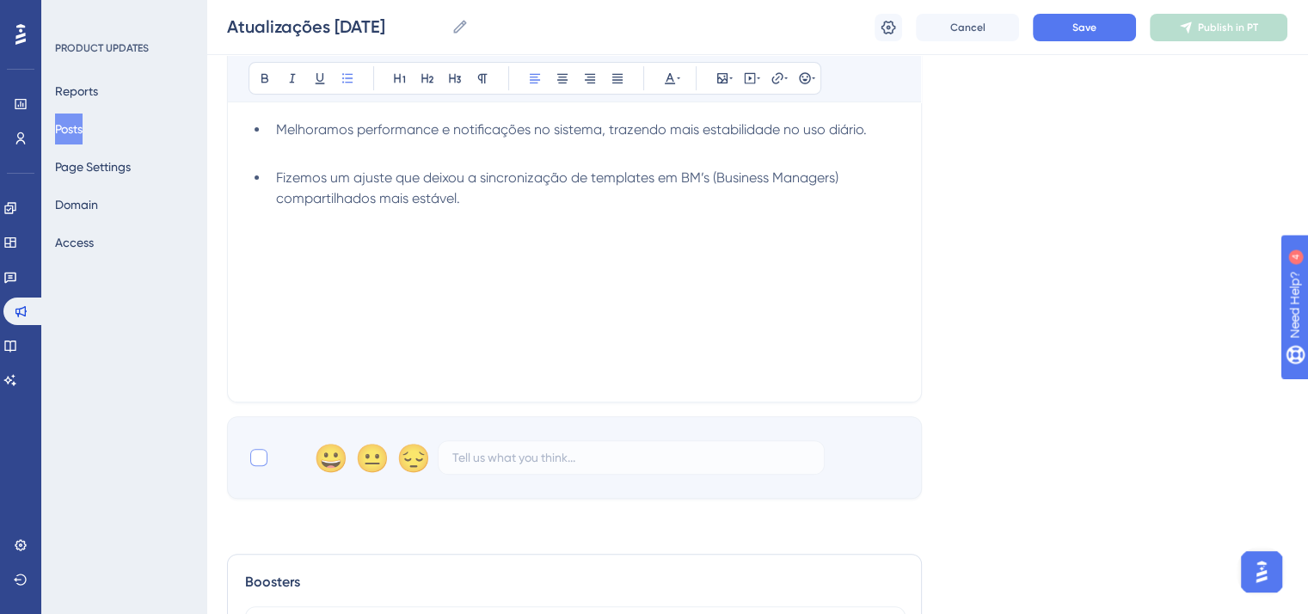
click at [254, 449] on div at bounding box center [258, 457] width 17 height 17
checkbox input "true"
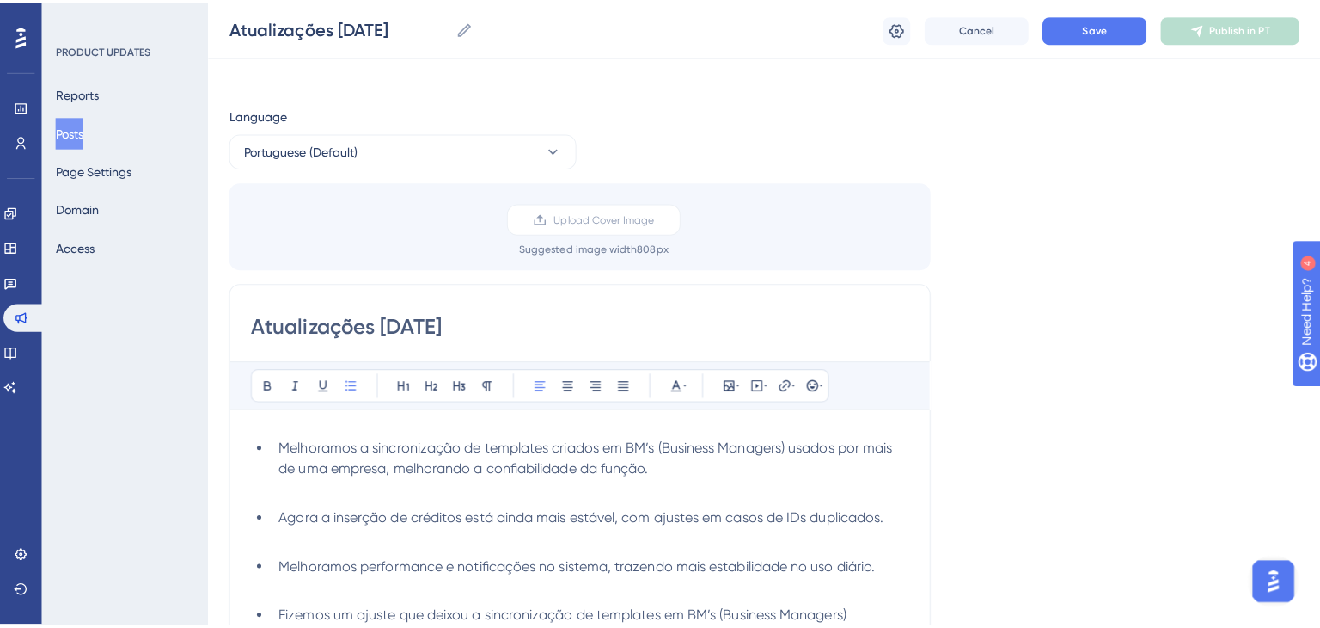
scroll to position [0, 0]
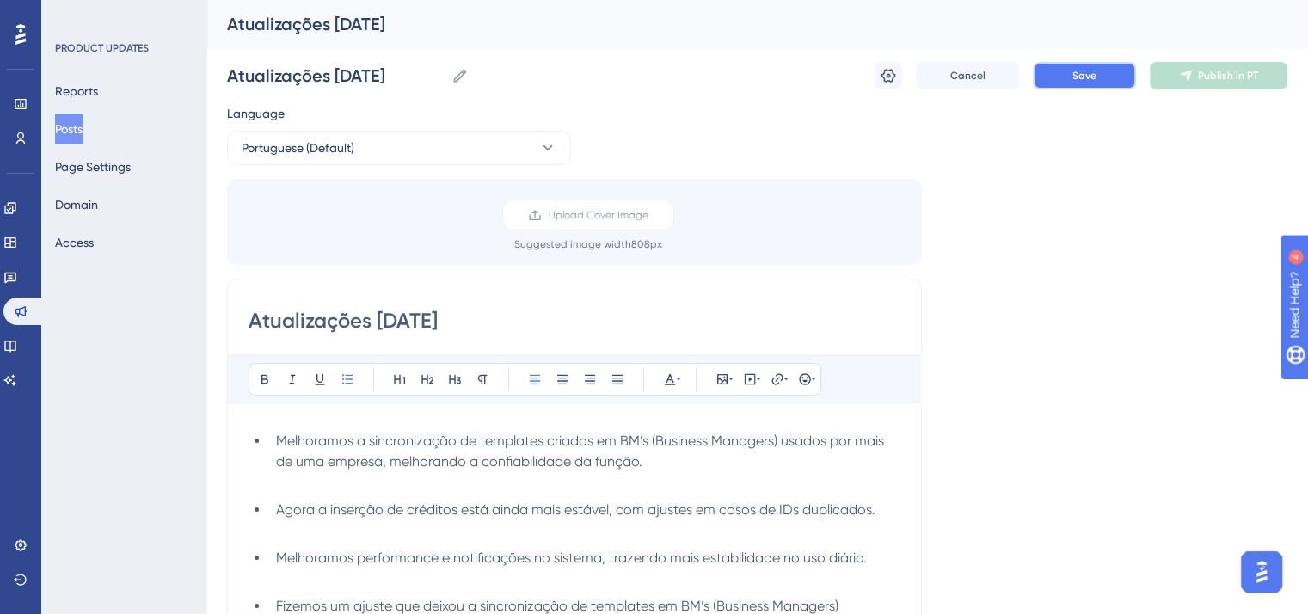
click at [1068, 83] on button "Save" at bounding box center [1083, 76] width 103 height 28
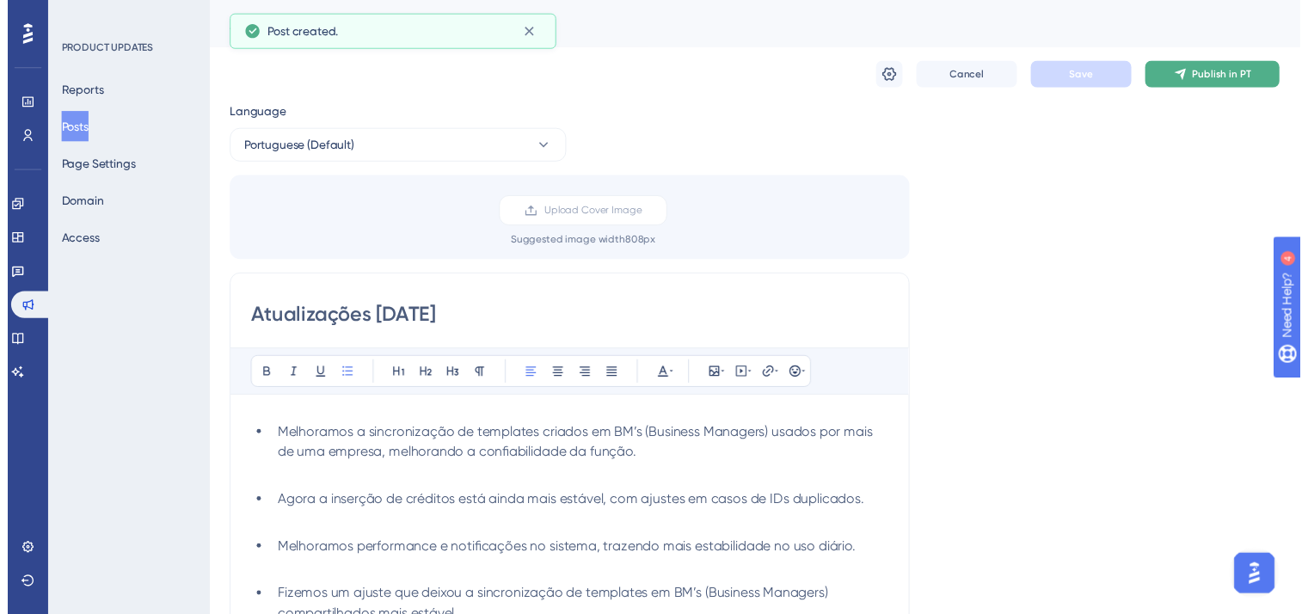
scroll to position [5, 0]
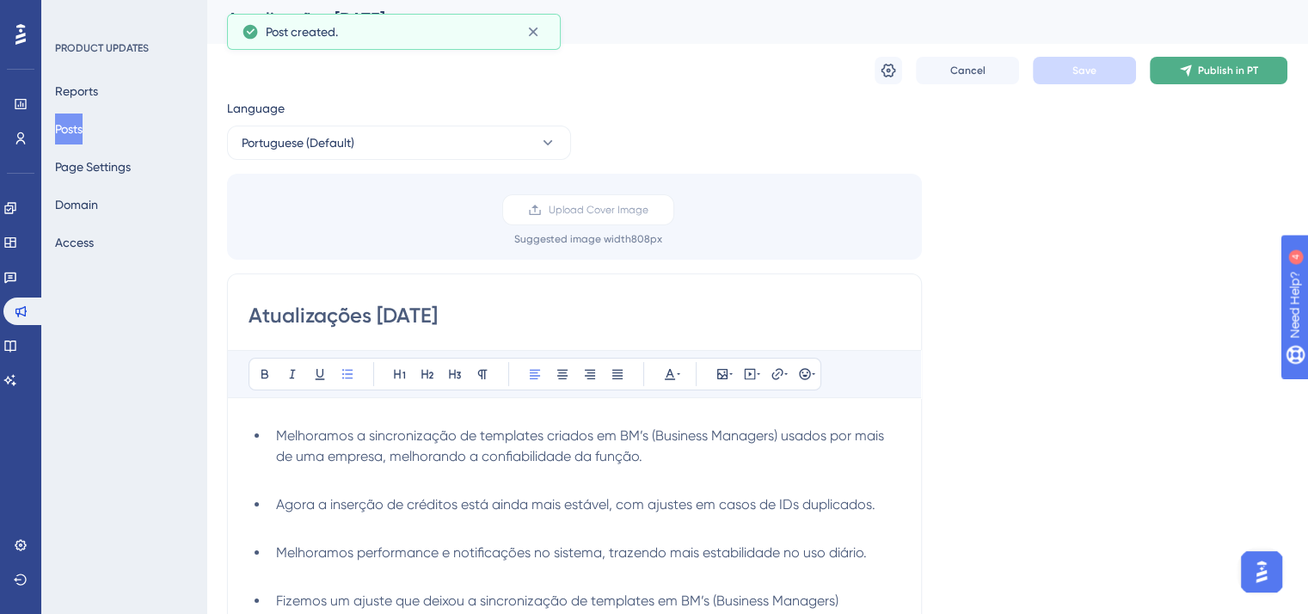
click at [1193, 71] on button "Publish in PT" at bounding box center [1218, 71] width 138 height 28
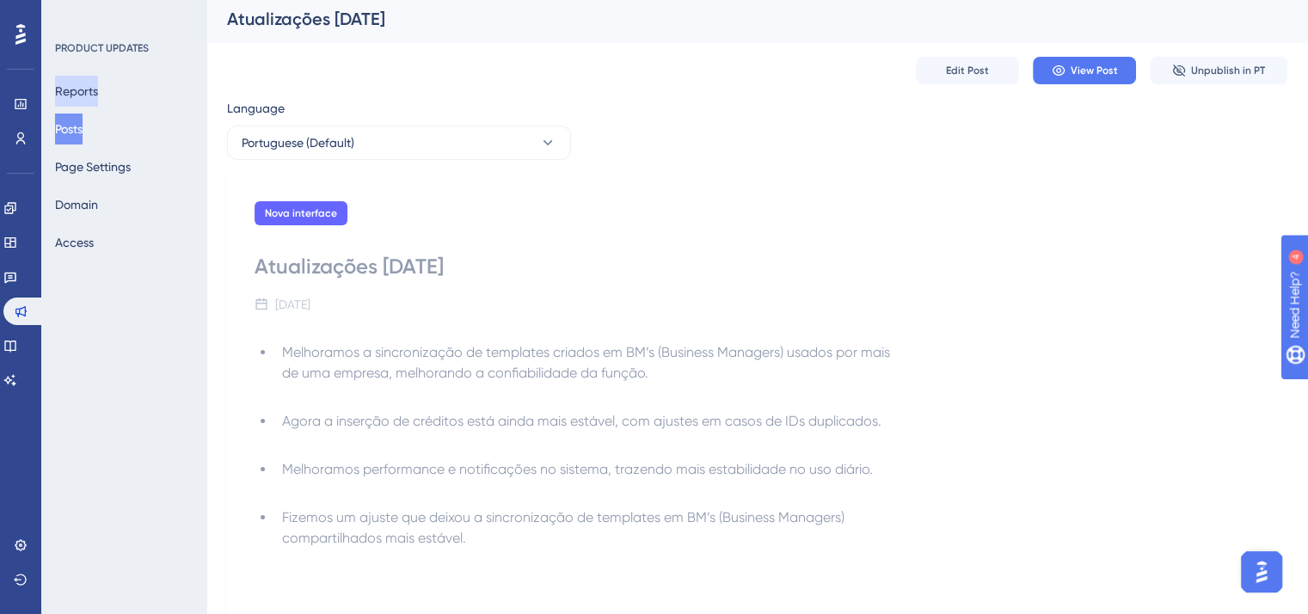
click at [89, 80] on button "Reports" at bounding box center [76, 91] width 43 height 31
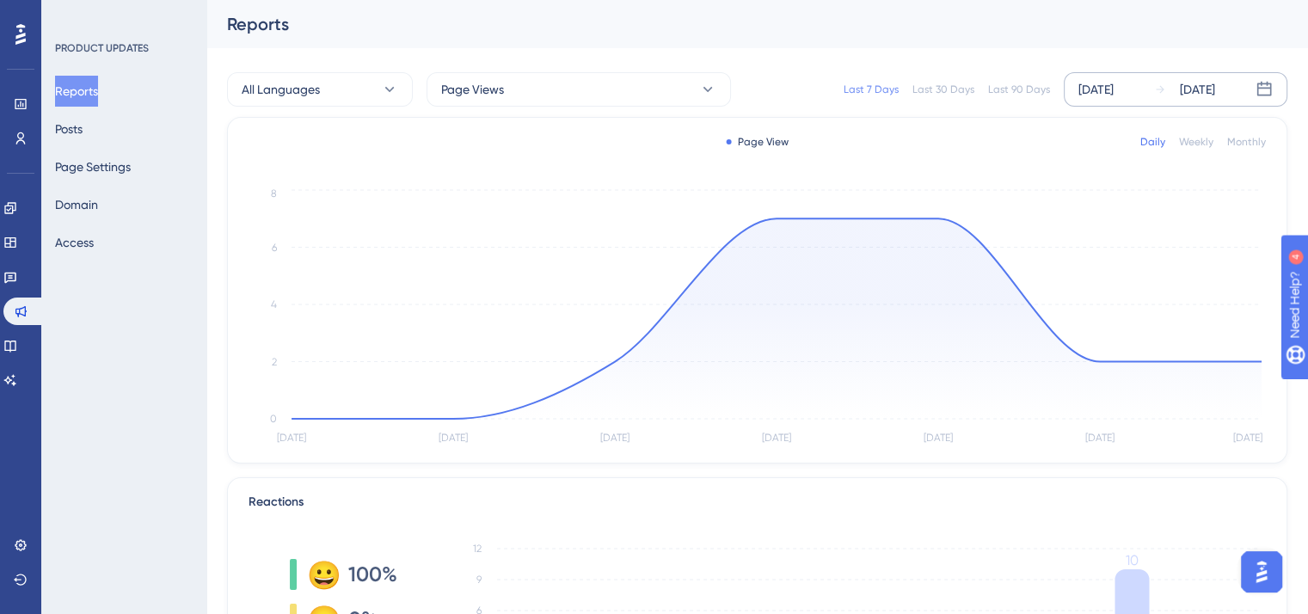
click at [1113, 87] on div "[DATE]" at bounding box center [1095, 89] width 35 height 21
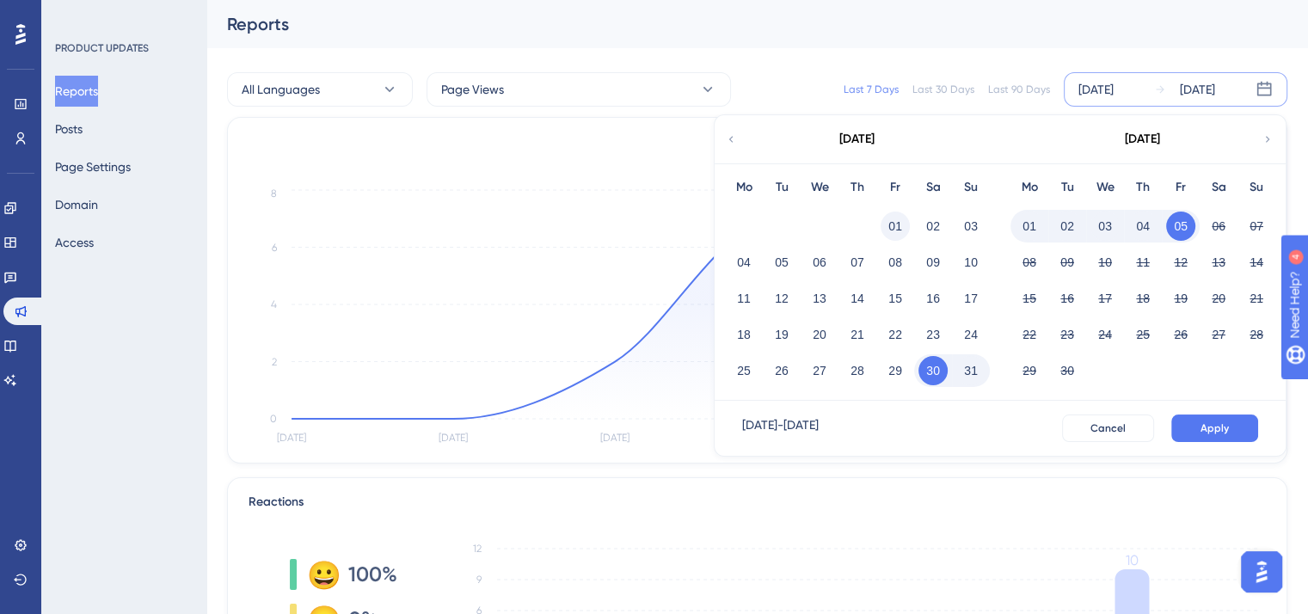
click at [898, 214] on button "01" at bounding box center [894, 225] width 29 height 29
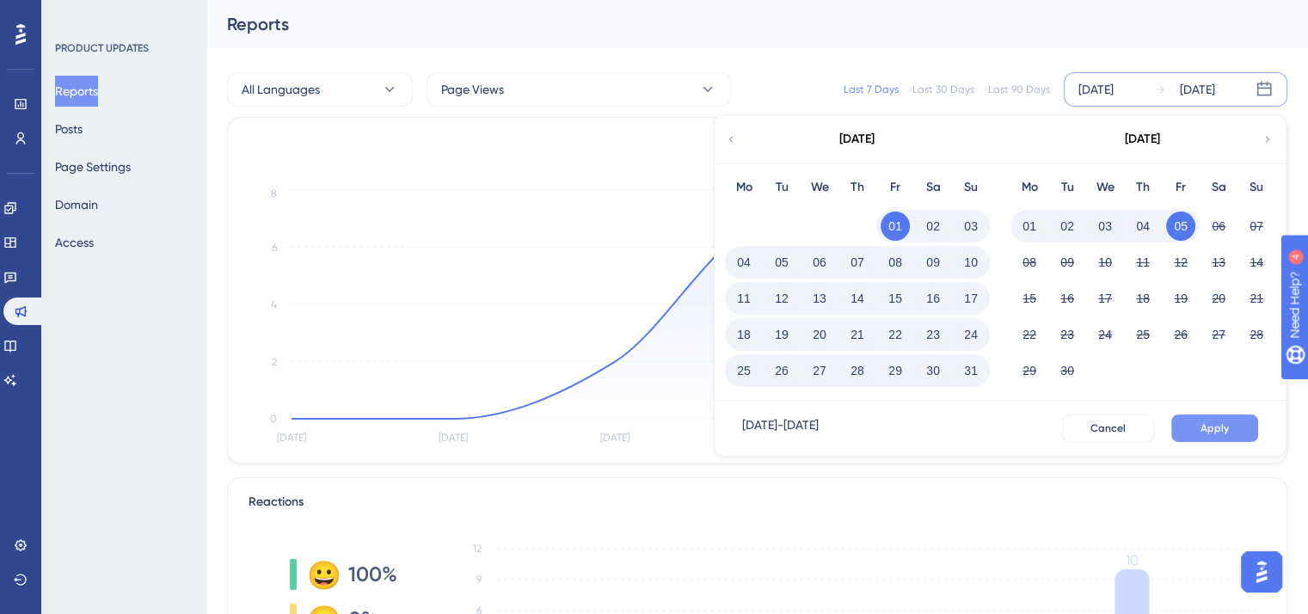
click at [1201, 430] on span "Apply" at bounding box center [1214, 428] width 28 height 14
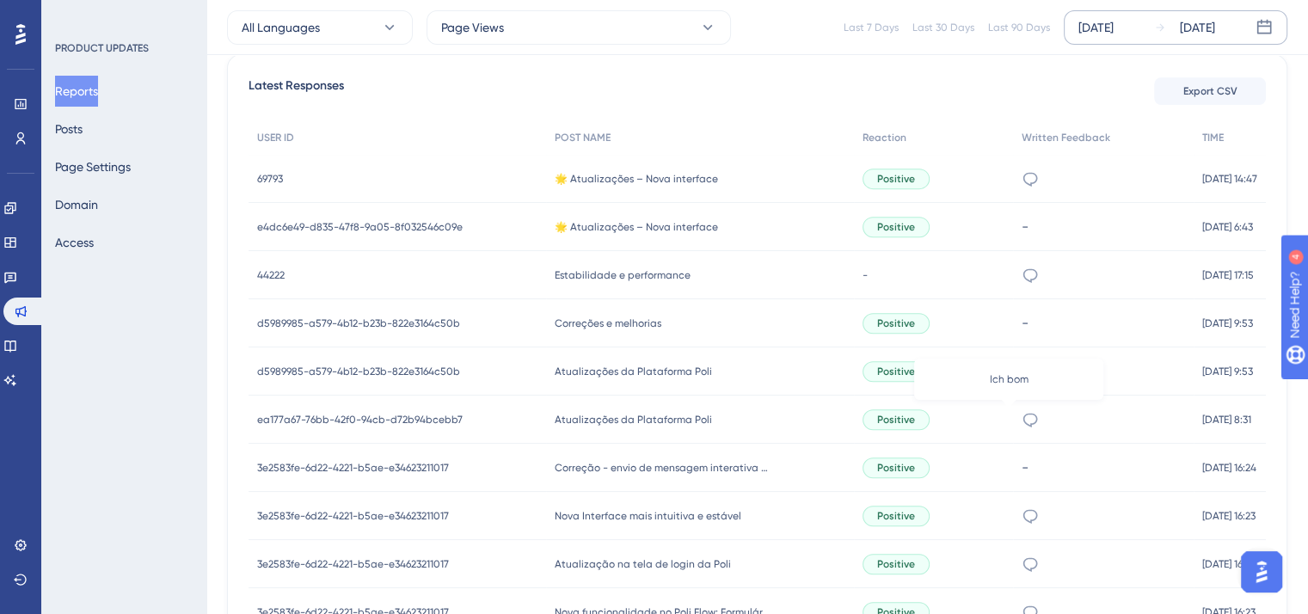
scroll to position [806, 0]
